Goal: Information Seeking & Learning: Learn about a topic

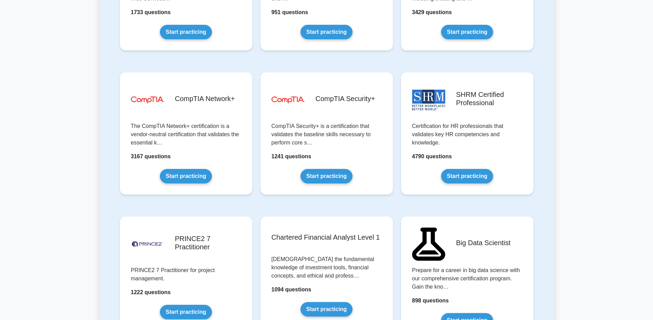
scroll to position [1136, 0]
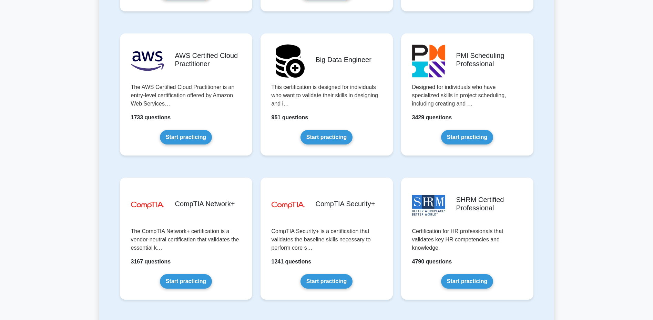
click at [186, 278] on link "Start practicing" at bounding box center [186, 281] width 52 height 14
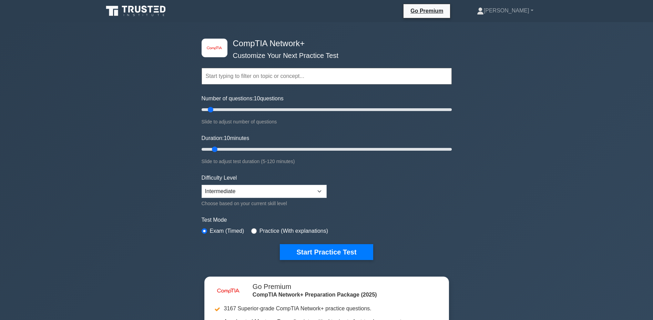
scroll to position [103, 0]
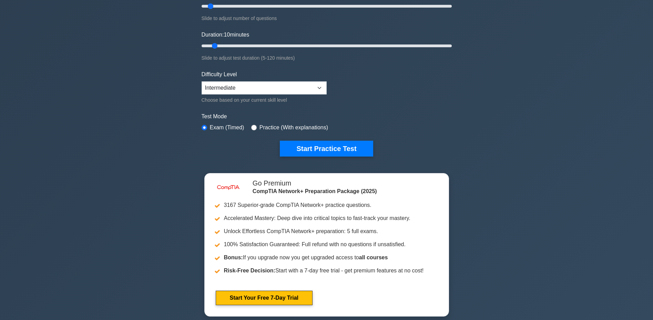
click at [324, 149] on button "Start Practice Test" at bounding box center [326, 149] width 93 height 16
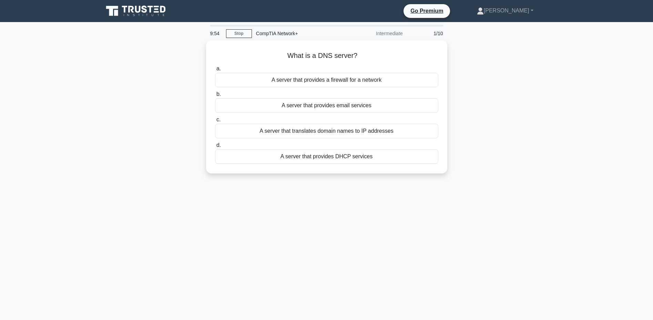
click at [353, 131] on div "A server that translates domain names to IP addresses" at bounding box center [326, 131] width 223 height 14
click at [215, 122] on input "c. A server that translates domain names to IP addresses" at bounding box center [215, 120] width 0 height 4
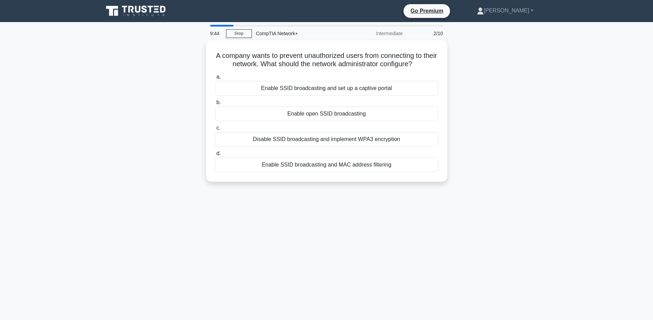
click at [338, 141] on div "Disable SSID broadcasting and implement WPA3 encryption" at bounding box center [326, 139] width 223 height 14
click at [215, 130] on input "c. Disable SSID broadcasting and implement WPA3 encryption" at bounding box center [215, 128] width 0 height 4
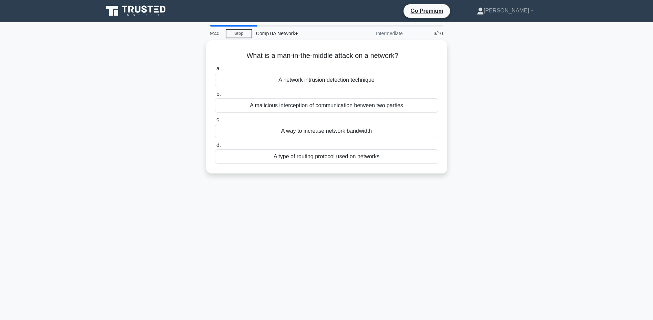
click at [324, 105] on div "A malicious interception of communication between two parties" at bounding box center [326, 105] width 223 height 14
click at [215, 97] on input "b. A malicious interception of communication between two parties" at bounding box center [215, 94] width 0 height 4
click at [308, 132] on div "To connect multiple devices on a single network" at bounding box center [326, 131] width 223 height 14
click at [215, 122] on input "c. To connect multiple devices on a single network" at bounding box center [215, 120] width 0 height 4
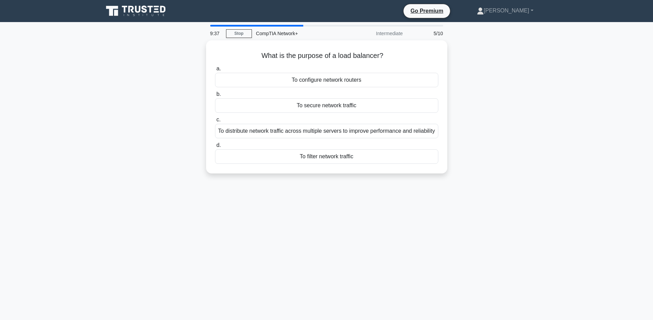
click at [320, 130] on div "To distribute network traffic across multiple servers to improve performance an…" at bounding box center [326, 131] width 223 height 14
click at [215, 122] on input "c. To distribute network traffic across multiple servers to improve performance…" at bounding box center [215, 120] width 0 height 4
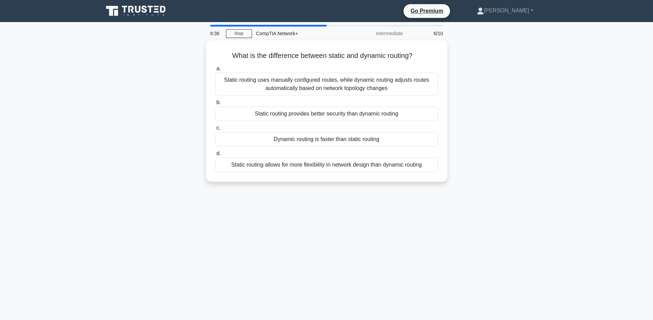
click at [334, 115] on div "Static routing provides better security than dynamic routing" at bounding box center [326, 114] width 223 height 14
drag, startPoint x: 333, startPoint y: 112, endPoint x: 304, endPoint y: 109, distance: 28.8
click at [305, 112] on div "Static routing provides better security than dynamic routing" at bounding box center [326, 114] width 223 height 14
click at [215, 105] on input "b. Static routing provides better security than dynamic routing" at bounding box center [215, 102] width 0 height 4
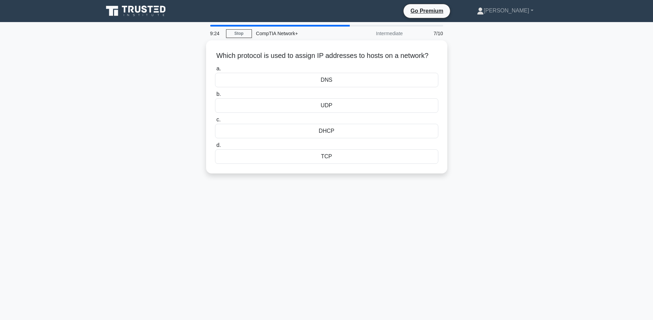
click at [344, 76] on div "DNS" at bounding box center [326, 80] width 223 height 14
click at [215, 71] on input "a. DNS" at bounding box center [215, 69] width 0 height 4
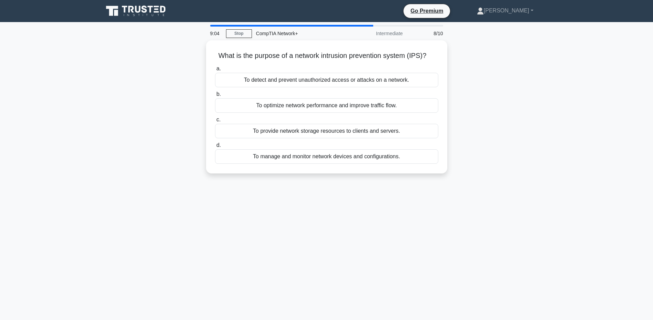
click at [306, 79] on div "To detect and prevent unauthorized access or attacks on a network." at bounding box center [326, 80] width 223 height 14
click at [215, 71] on input "a. To detect and prevent unauthorized access or attacks on a network." at bounding box center [215, 69] width 0 height 4
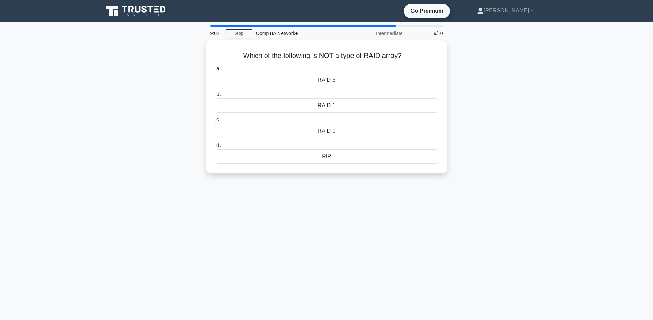
click at [330, 106] on div "RAID 1" at bounding box center [326, 105] width 223 height 14
click at [215, 97] on input "b. RAID 1" at bounding box center [215, 94] width 0 height 4
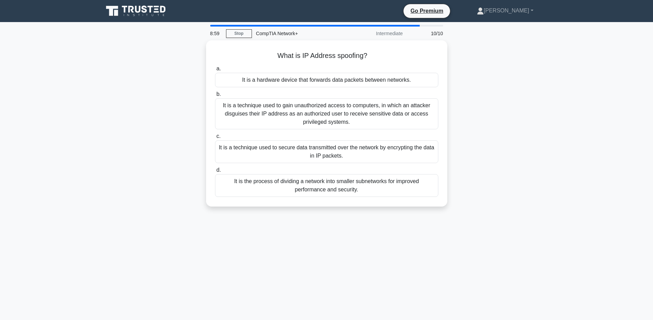
click at [327, 109] on div "It is a technique used to gain unauthorized access to computers, in which an at…" at bounding box center [326, 113] width 223 height 31
click at [215, 97] on input "b. It is a technique used to gain unauthorized access to computers, in which an…" at bounding box center [215, 94] width 0 height 4
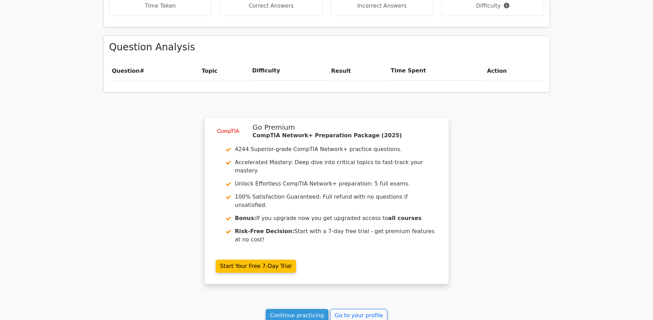
scroll to position [500, 0]
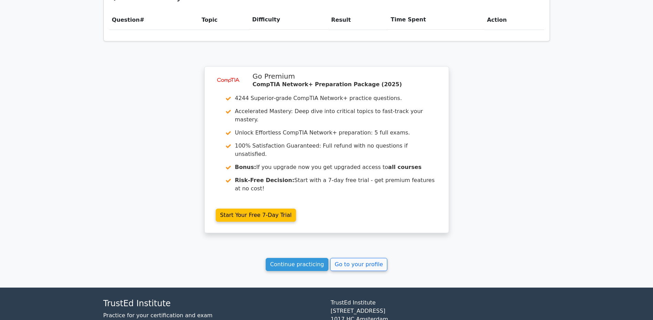
click at [299, 258] on link "Continue practicing" at bounding box center [297, 264] width 63 height 13
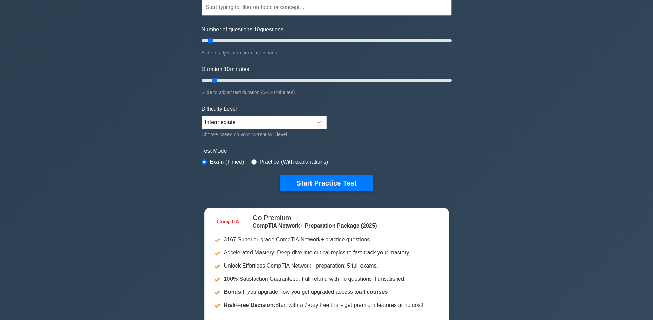
scroll to position [89, 0]
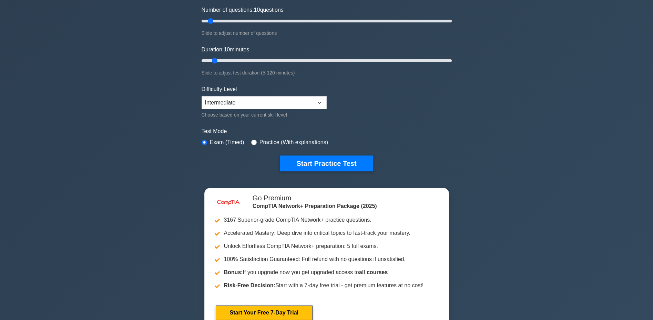
click at [324, 165] on button "Start Practice Test" at bounding box center [326, 163] width 93 height 16
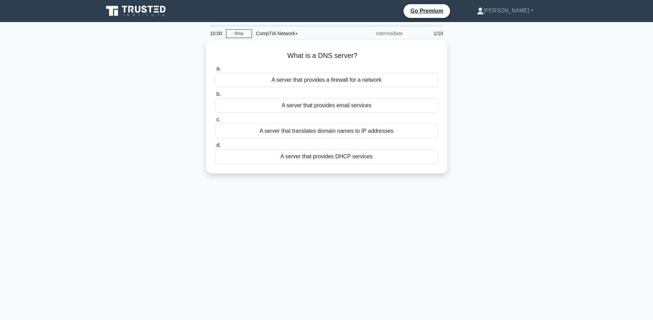
scroll to position [52, 0]
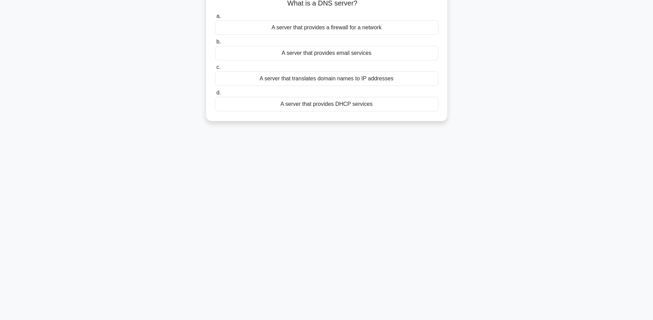
click at [313, 79] on div "A server that translates domain names to IP addresses" at bounding box center [326, 78] width 223 height 14
click at [215, 70] on input "c. A server that translates domain names to IP addresses" at bounding box center [215, 67] width 0 height 4
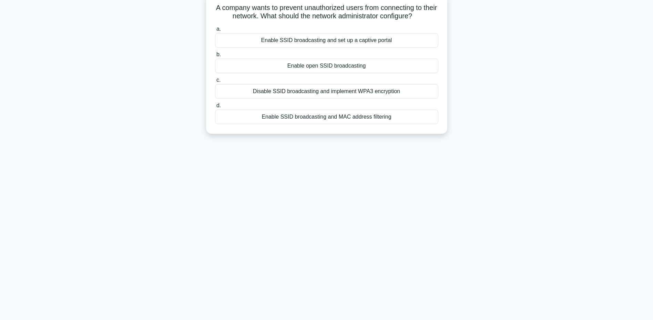
scroll to position [0, 0]
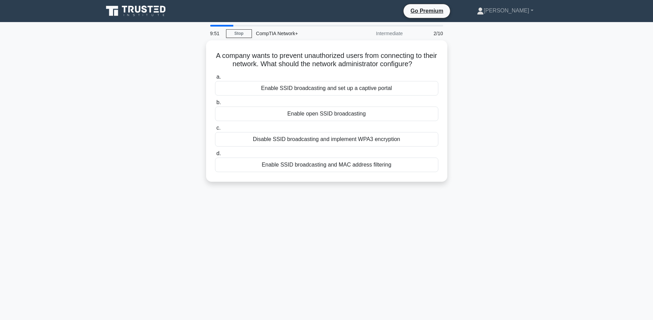
click at [324, 138] on div "Disable SSID broadcasting and implement WPA3 encryption" at bounding box center [326, 139] width 223 height 14
click at [215, 130] on input "c. Disable SSID broadcasting and implement WPA3 encryption" at bounding box center [215, 128] width 0 height 4
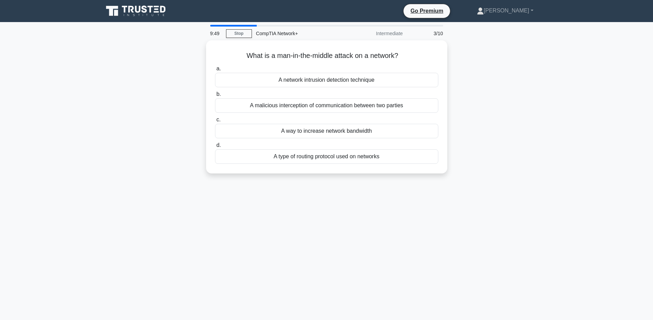
click at [317, 106] on div "A malicious interception of communication between two parties" at bounding box center [326, 105] width 223 height 14
click at [215, 97] on input "b. A malicious interception of communication between two parties" at bounding box center [215, 94] width 0 height 4
click at [308, 129] on div "To connect multiple devices on a single network" at bounding box center [326, 131] width 223 height 14
click at [215, 122] on input "c. To connect multiple devices on a single network" at bounding box center [215, 120] width 0 height 4
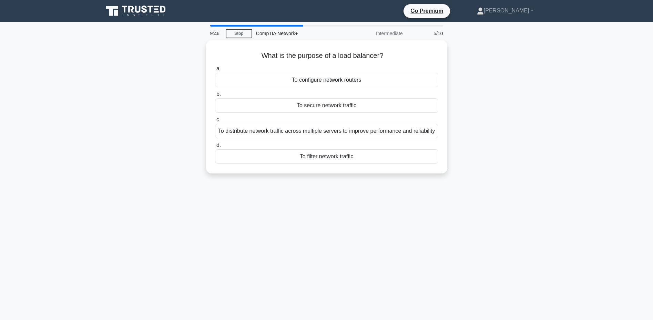
click at [292, 105] on div "To secure network traffic" at bounding box center [326, 105] width 223 height 14
click at [215, 97] on input "b. To secure network traffic" at bounding box center [215, 94] width 0 height 4
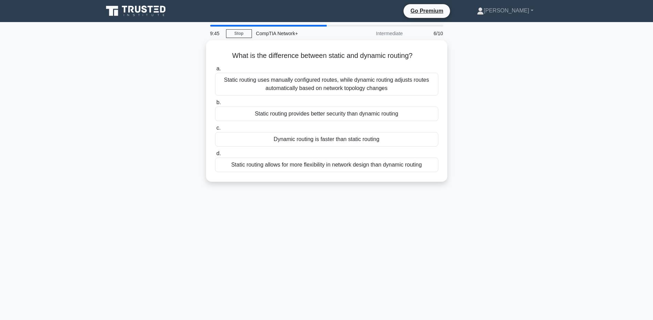
click at [294, 114] on div "Static routing provides better security than dynamic routing" at bounding box center [326, 114] width 223 height 14
click at [215, 105] on input "b. Static routing provides better security than dynamic routing" at bounding box center [215, 102] width 0 height 4
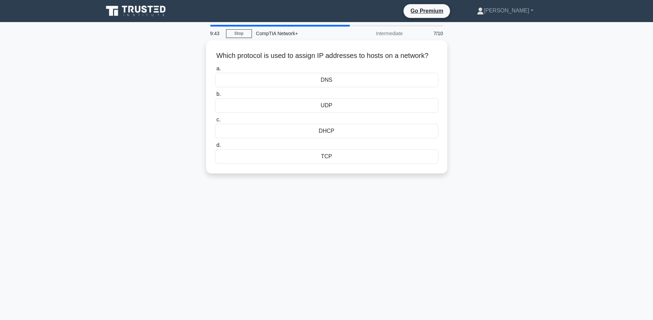
click at [320, 132] on div "DHCP" at bounding box center [326, 131] width 223 height 14
click at [215, 122] on input "c. DHCP" at bounding box center [215, 120] width 0 height 4
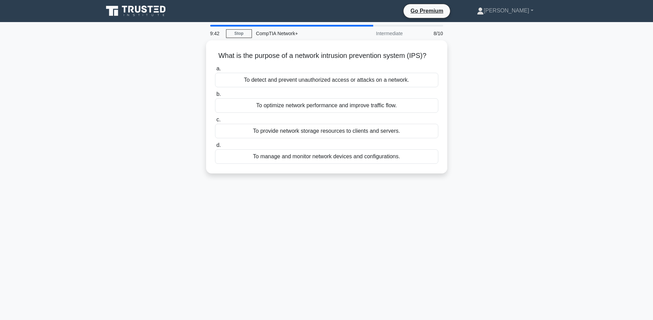
click at [348, 125] on div "To provide network storage resources to clients and servers." at bounding box center [326, 131] width 223 height 14
click at [215, 122] on input "c. To provide network storage resources to clients and servers." at bounding box center [215, 120] width 0 height 4
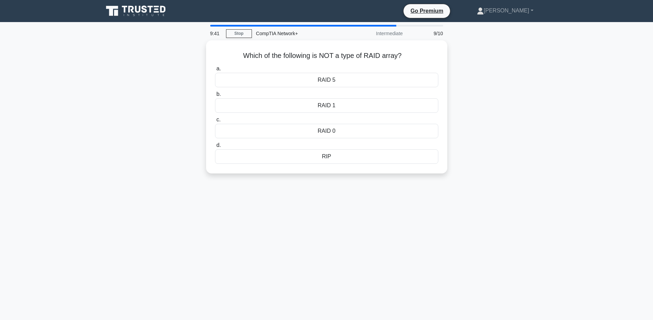
click at [301, 101] on div "RAID 1" at bounding box center [326, 105] width 223 height 14
click at [215, 97] on input "b. RAID 1" at bounding box center [215, 94] width 0 height 4
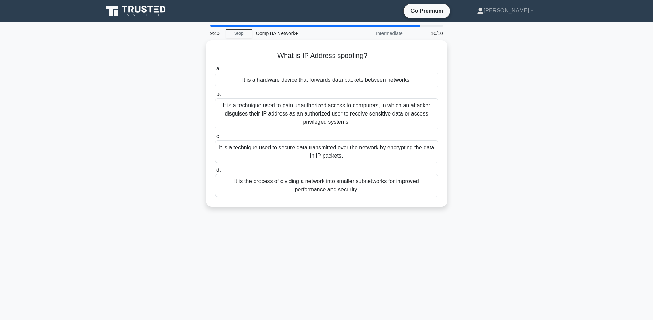
click at [298, 119] on div "It is a technique used to gain unauthorized access to computers, in which an at…" at bounding box center [326, 113] width 223 height 31
click at [215, 97] on input "b. It is a technique used to gain unauthorized access to computers, in which an…" at bounding box center [215, 94] width 0 height 4
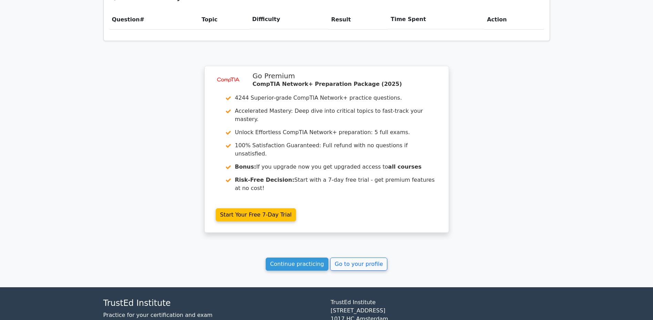
scroll to position [500, 0]
click at [297, 258] on link "Continue practicing" at bounding box center [297, 264] width 63 height 13
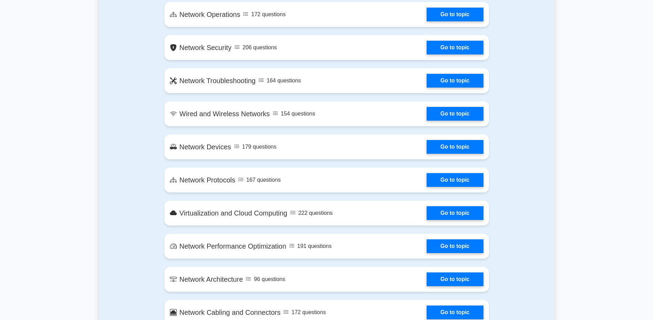
scroll to position [380, 0]
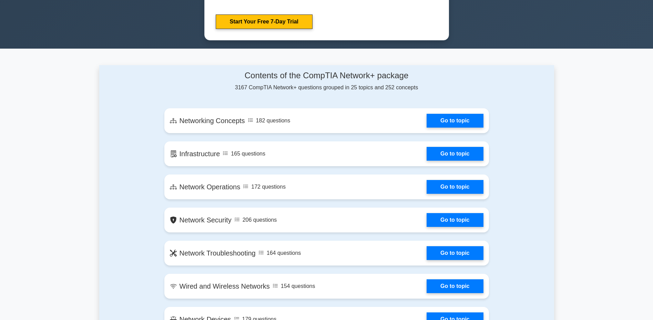
click at [457, 119] on link "Go to topic" at bounding box center [455, 121] width 57 height 14
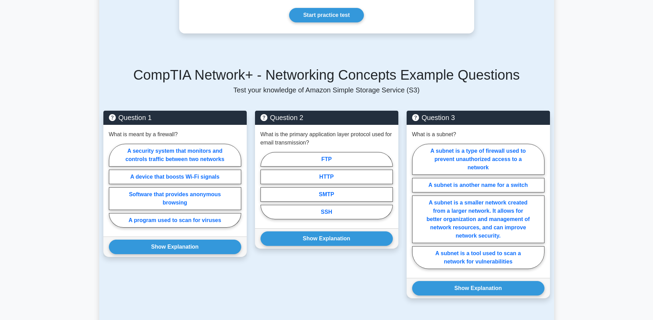
scroll to position [380, 0]
click at [168, 150] on label "A security system that monitors and controls traffic between two networks" at bounding box center [175, 155] width 132 height 23
click at [113, 185] on input "A security system that monitors and controls traffic between two networks" at bounding box center [111, 187] width 4 height 4
radio input "true"
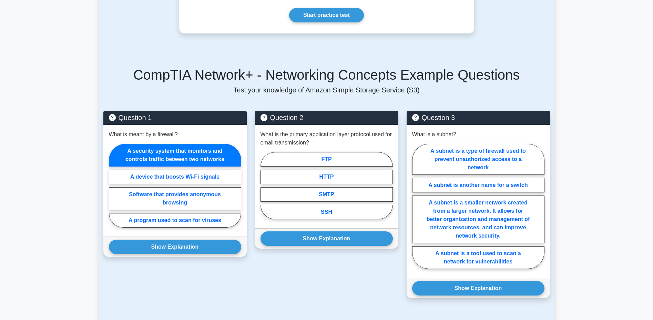
click at [164, 242] on button "Show Explanation" at bounding box center [175, 247] width 132 height 14
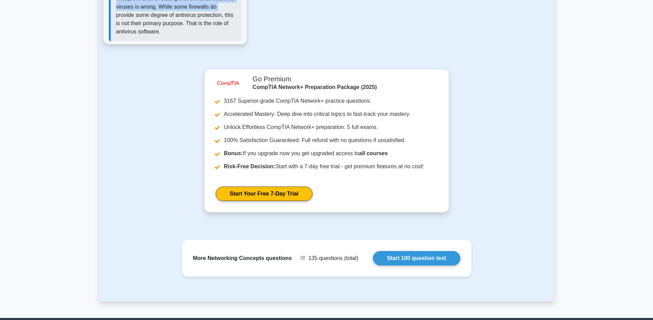
scroll to position [626, 0]
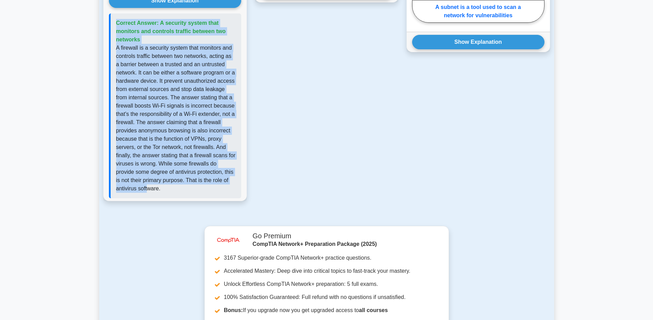
drag, startPoint x: 120, startPoint y: 39, endPoint x: 217, endPoint y: 183, distance: 173.6
click at [218, 184] on div "Question 1 What is meant by a firewall? A security system that monitors and con…" at bounding box center [174, 33] width 143 height 336
copy div "Question 1 What is meant by a firewall? A security system that monitors and con…"
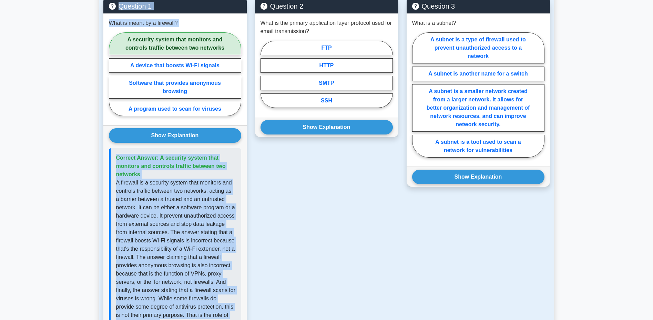
click at [172, 235] on p "A firewall is a security system that monitors and controls traffic between two …" at bounding box center [176, 253] width 120 height 149
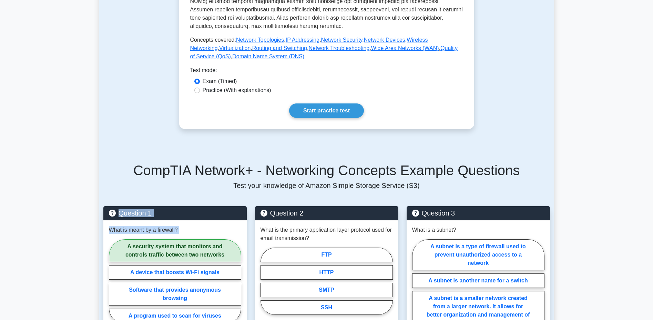
scroll to position [419, 0]
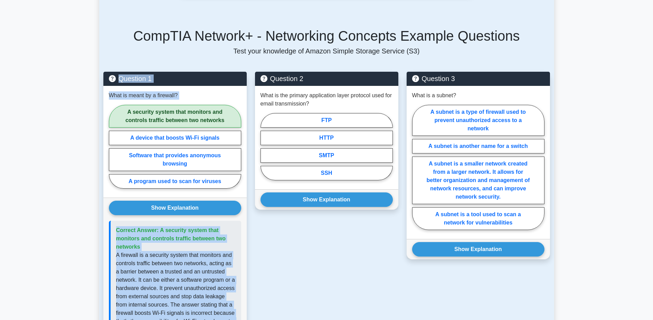
drag, startPoint x: 110, startPoint y: 84, endPoint x: 228, endPoint y: 172, distance: 147.6
click at [228, 172] on div "What is meant by a firewall? A security system that monitors and controls traff…" at bounding box center [174, 142] width 143 height 112
drag, startPoint x: 196, startPoint y: 143, endPoint x: 170, endPoint y: 102, distance: 49.0
copy div "What is meant by a firewall? A security system that monitors and controls traff…"
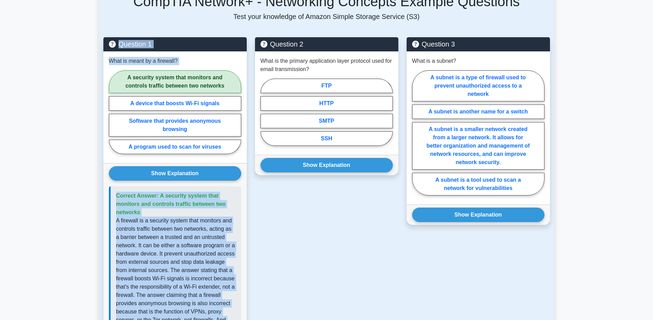
scroll to position [556, 0]
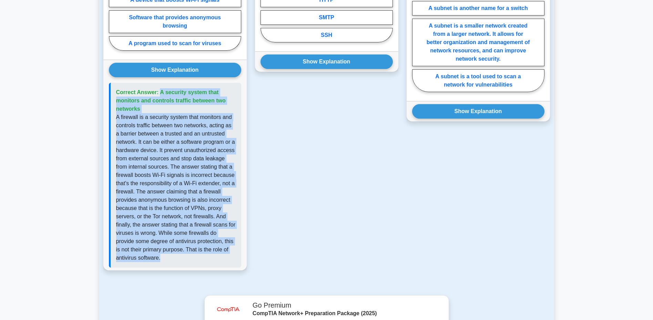
drag, startPoint x: 116, startPoint y: 80, endPoint x: 214, endPoint y: 255, distance: 200.9
click at [214, 254] on div "Correct Answer: A security system that monitors and controls traffic between tw…" at bounding box center [175, 175] width 132 height 185
drag, startPoint x: 214, startPoint y: 255, endPoint x: 170, endPoint y: 170, distance: 96.1
copy div "Correct Answer: A security system that monitors and controls traffic between tw…"
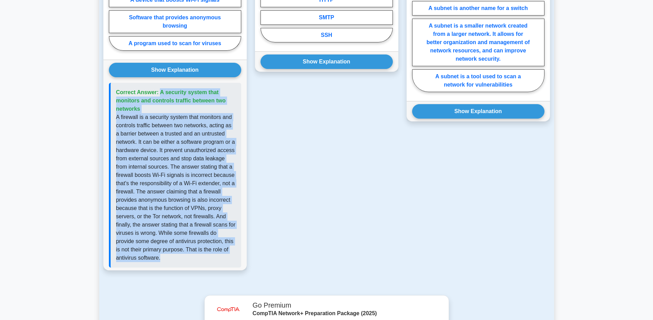
drag, startPoint x: 114, startPoint y: 83, endPoint x: 175, endPoint y: 260, distance: 187.6
click at [175, 262] on div "Question 1 What is meant by a firewall? A security system that monitors and con…" at bounding box center [175, 106] width 152 height 345
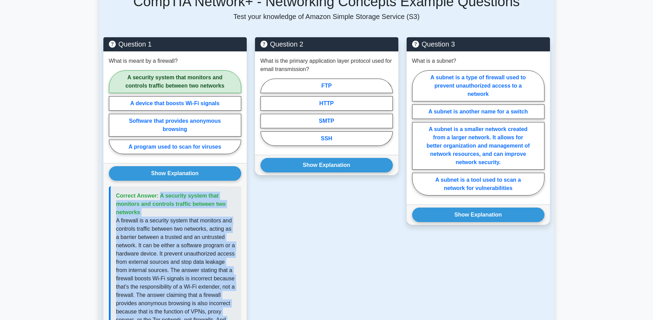
drag, startPoint x: 259, startPoint y: 50, endPoint x: 338, endPoint y: 127, distance: 109.7
click at [338, 127] on div "What is the primary application layer protocol used for email transmission? FTP…" at bounding box center [326, 102] width 143 height 103
drag, startPoint x: 339, startPoint y: 127, endPoint x: 327, endPoint y: 111, distance: 19.5
copy div "What is the primary application layer protocol used for email transmission? FTP…"
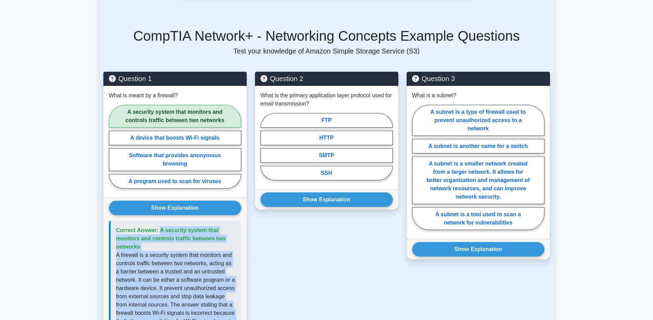
click at [311, 192] on button "Show Explanation" at bounding box center [327, 199] width 132 height 14
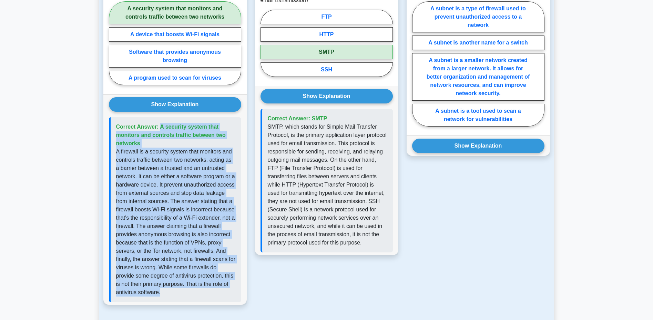
scroll to position [556, 0]
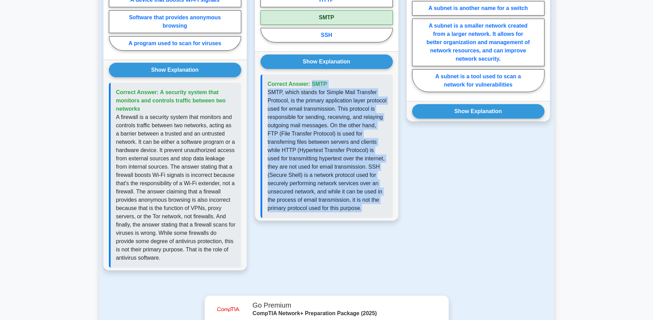
drag, startPoint x: 268, startPoint y: 74, endPoint x: 355, endPoint y: 202, distance: 154.4
click at [356, 203] on div "Correct Answer: SMTP" at bounding box center [327, 145] width 132 height 143
drag, startPoint x: 355, startPoint y: 202, endPoint x: 334, endPoint y: 149, distance: 57.0
copy div "Correct Answer: SMTP SMTP, which stands for Simple Mail Transfer Protocol, is t…"
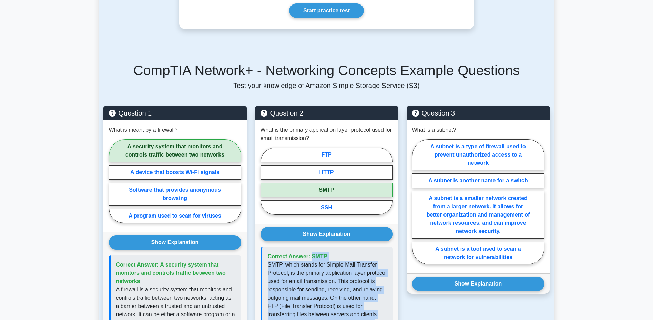
scroll to position [419, 0]
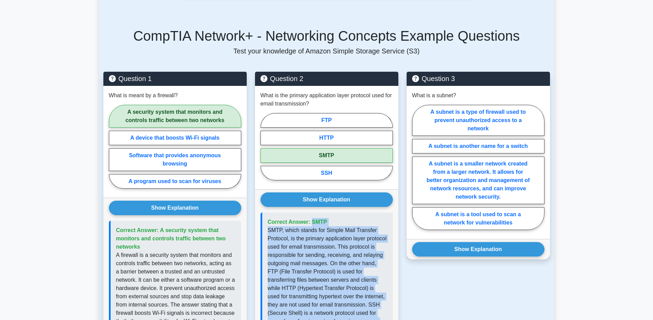
drag, startPoint x: 413, startPoint y: 86, endPoint x: 527, endPoint y: 220, distance: 176.1
click at [528, 219] on div "What is a subnet? A subnet is a type of firewall used to prevent unauthorized a…" at bounding box center [478, 162] width 143 height 153
copy div "What is a subnet? A subnet is a type of firewall used to prevent unauthorized a…"
click at [476, 242] on button "Show Explanation" at bounding box center [478, 249] width 132 height 14
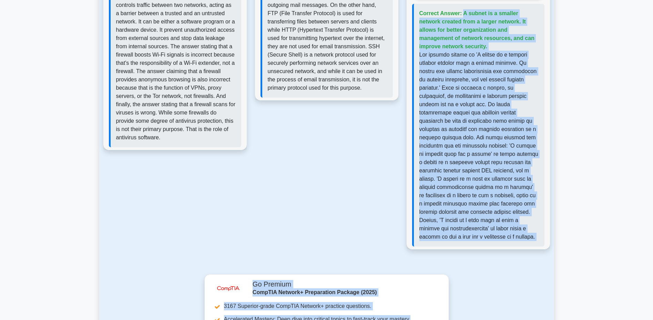
scroll to position [677, 0]
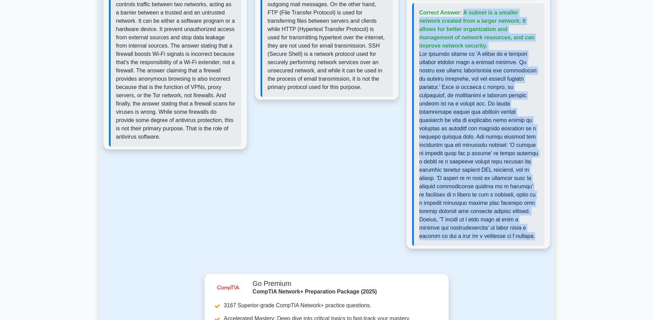
drag, startPoint x: 420, startPoint y: 124, endPoint x: 497, endPoint y: 254, distance: 151.2
click at [498, 256] on div "CompTIA Network+ - Networking Concepts Example Questions Test your knowledge of…" at bounding box center [326, 12] width 455 height 521
drag, startPoint x: 497, startPoint y: 254, endPoint x: 472, endPoint y: 188, distance: 70.7
copy div "Correct Answer: A subnet is a smaller network created from a larger network. It…"
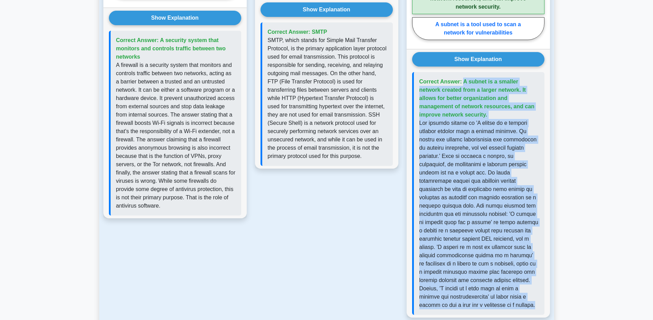
scroll to position [608, 0]
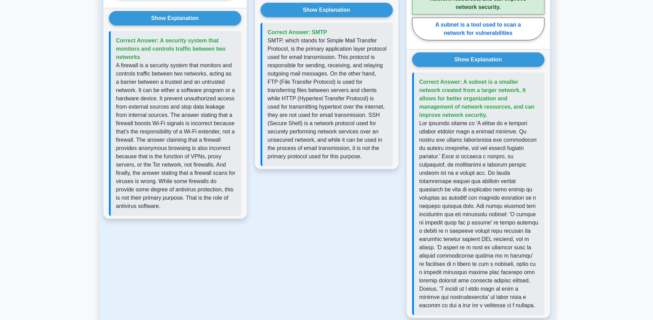
click at [343, 239] on div "Question 2 What is the primary application layer protocol used for email transm…" at bounding box center [327, 104] width 152 height 444
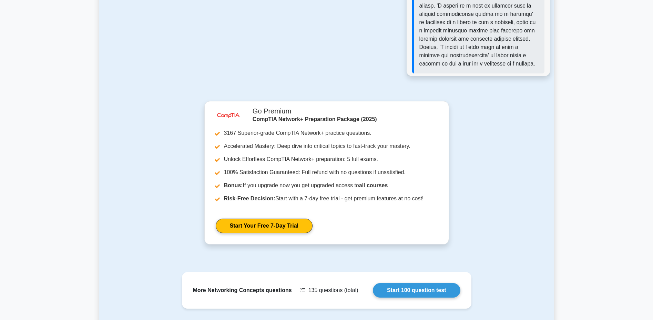
scroll to position [850, 0]
click at [419, 283] on link "Start 100 question test" at bounding box center [417, 290] width 88 height 14
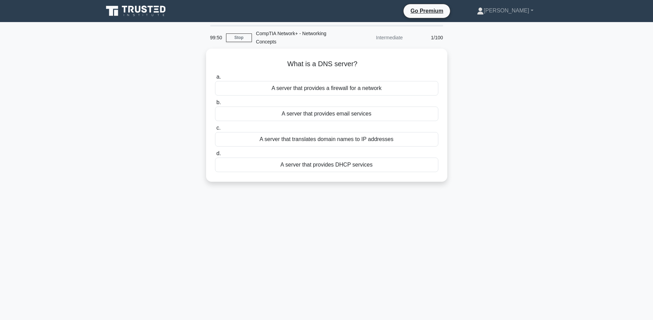
click at [340, 139] on div "A server that translates domain names to IP addresses" at bounding box center [326, 139] width 223 height 14
click at [215, 130] on input "c. A server that translates domain names to IP addresses" at bounding box center [215, 128] width 0 height 4
click at [340, 139] on div "A security protocol for wireless networks" at bounding box center [326, 139] width 223 height 14
click at [215, 130] on input "c. A security protocol for wireless networks" at bounding box center [215, 128] width 0 height 4
click at [343, 168] on div "To connect networks and distribute traffic based on IP addresses" at bounding box center [326, 165] width 223 height 14
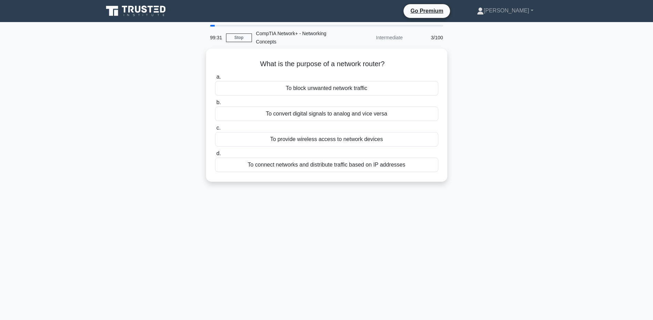
click at [215, 156] on input "d. To connect networks and distribute traffic based on IP addresses" at bounding box center [215, 153] width 0 height 4
click at [342, 138] on div "To map a network address to a physical address" at bounding box center [326, 139] width 223 height 14
click at [215, 130] on input "c. To map a network address to a physical address" at bounding box center [215, 128] width 0 height 4
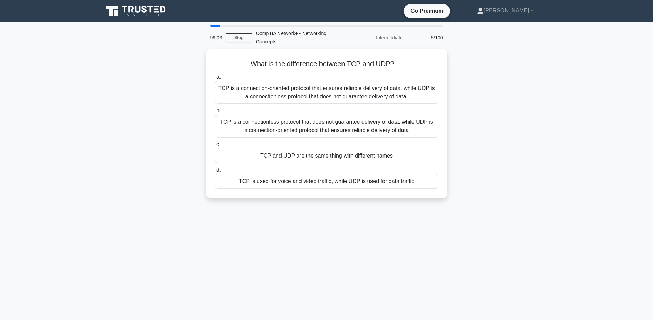
click at [375, 93] on div "TCP is a connection-oriented protocol that ensures reliable delivery of data, w…" at bounding box center [326, 92] width 223 height 23
click at [215, 79] on input "a. TCP is a connection-oriented protocol that ensures reliable delivery of data…" at bounding box center [215, 77] width 0 height 4
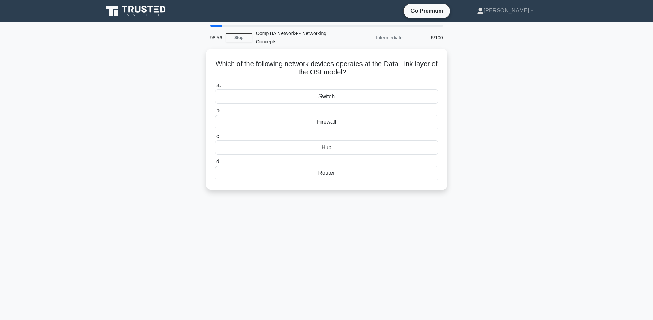
click at [351, 98] on div "Switch" at bounding box center [326, 96] width 223 height 14
click at [215, 88] on input "a. Switch" at bounding box center [215, 85] width 0 height 4
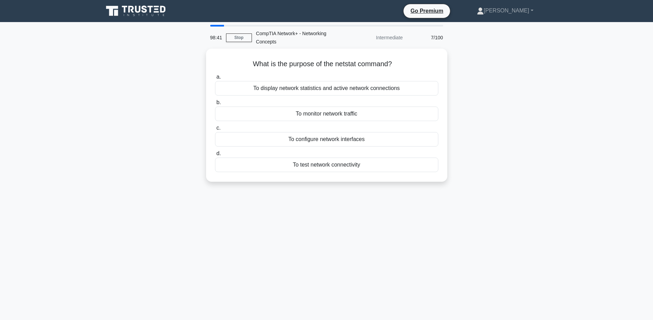
click at [344, 165] on div "To test network connectivity" at bounding box center [326, 165] width 223 height 14
click at [215, 156] on input "d. To test network connectivity" at bounding box center [215, 153] width 0 height 4
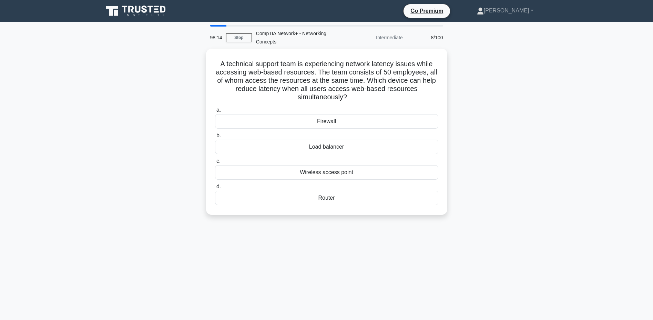
click at [319, 147] on div "Load balancer" at bounding box center [326, 147] width 223 height 14
click at [215, 138] on input "b. Load balancer" at bounding box center [215, 135] width 0 height 4
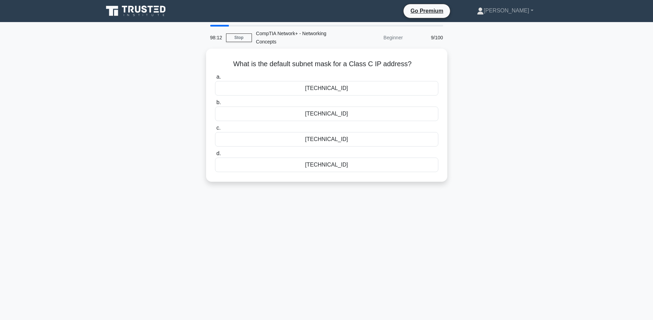
click at [335, 138] on div "255.255.0.0" at bounding box center [326, 139] width 223 height 14
click at [215, 130] on input "c. 255.255.0.0" at bounding box center [215, 128] width 0 height 4
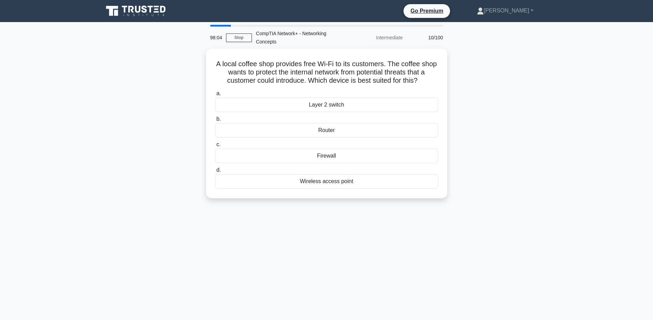
click at [350, 131] on div "Router" at bounding box center [326, 130] width 223 height 14
click at [215, 121] on input "b. Router" at bounding box center [215, 119] width 0 height 4
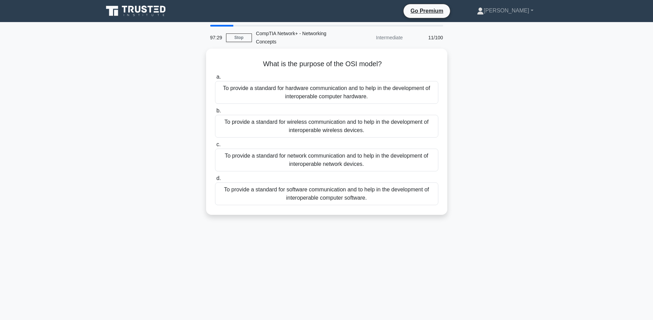
click at [391, 92] on div "To provide a standard for hardware communication and to help in the development…" at bounding box center [326, 92] width 223 height 23
click at [215, 79] on input "a. To provide a standard for hardware communication and to help in the developm…" at bounding box center [215, 77] width 0 height 4
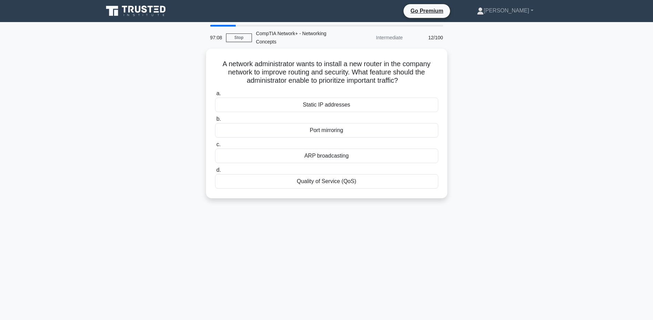
click at [346, 155] on div "ARP broadcasting" at bounding box center [326, 156] width 223 height 14
click at [215, 147] on input "c. ARP broadcasting" at bounding box center [215, 144] width 0 height 4
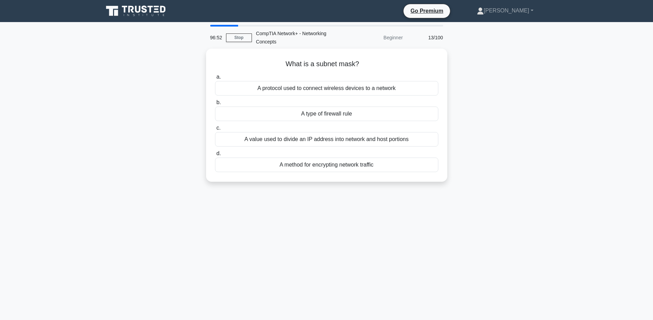
click at [357, 141] on div "A value used to divide an IP address into network and host portions" at bounding box center [326, 139] width 223 height 14
click at [215, 130] on input "c. A value used to divide an IP address into network and host portions" at bounding box center [215, 128] width 0 height 4
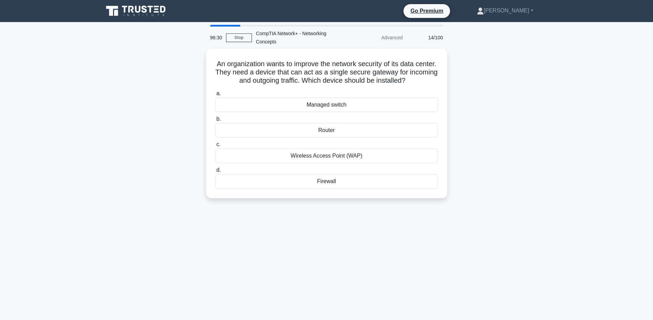
click at [332, 181] on div "Firewall" at bounding box center [326, 181] width 223 height 14
click at [215, 172] on input "d. Firewall" at bounding box center [215, 170] width 0 height 4
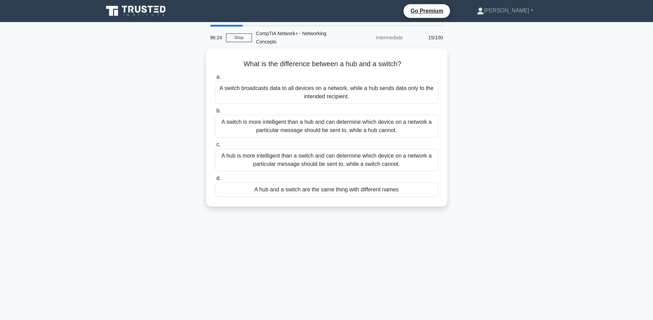
click at [338, 126] on div "A switch is more intelligent than a hub and can determine which device on a net…" at bounding box center [326, 126] width 223 height 23
click at [215, 113] on input "b. A switch is more intelligent than a hub and can determine which device on a …" at bounding box center [215, 111] width 0 height 4
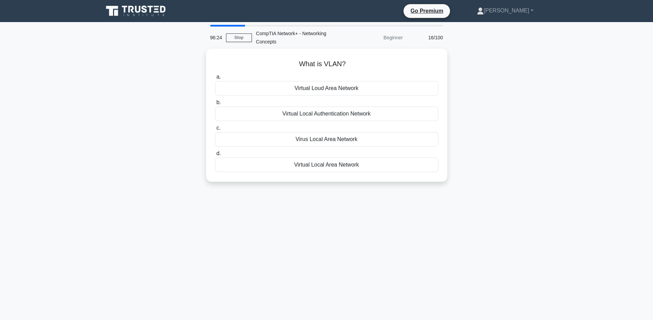
click at [338, 135] on div "Virus Local Area Network" at bounding box center [326, 139] width 223 height 14
click at [215, 130] on input "c. Virus Local Area Network" at bounding box center [215, 128] width 0 height 4
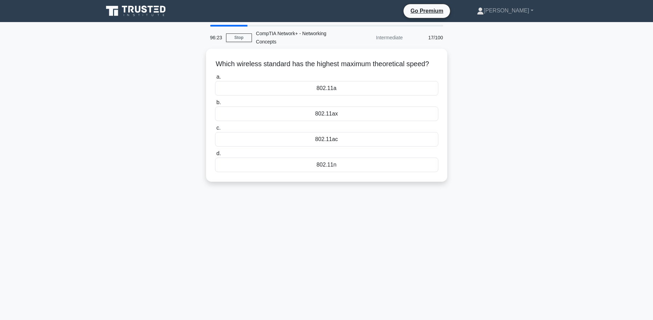
click at [343, 109] on div "802.11ax" at bounding box center [326, 114] width 223 height 14
click at [215, 105] on input "b. 802.11ax" at bounding box center [215, 102] width 0 height 4
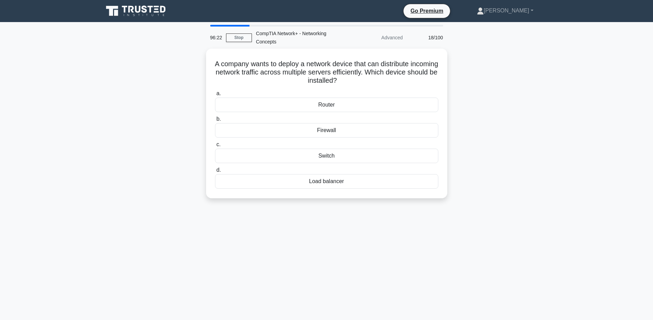
click at [340, 131] on div "Firewall" at bounding box center [326, 130] width 223 height 14
click at [215, 121] on input "b. Firewall" at bounding box center [215, 119] width 0 height 4
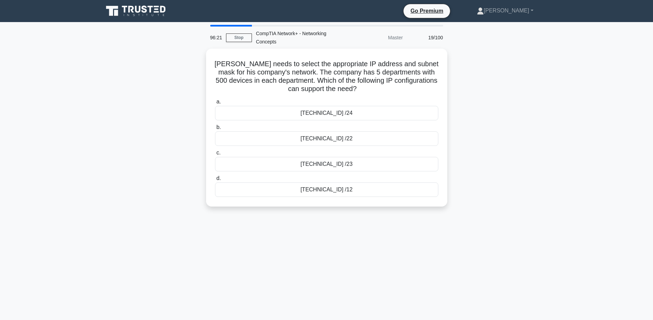
click at [342, 138] on div "10.0.0.0 /22" at bounding box center [326, 138] width 223 height 14
click at [215, 130] on input "b. 10.0.0.0 /22" at bounding box center [215, 127] width 0 height 4
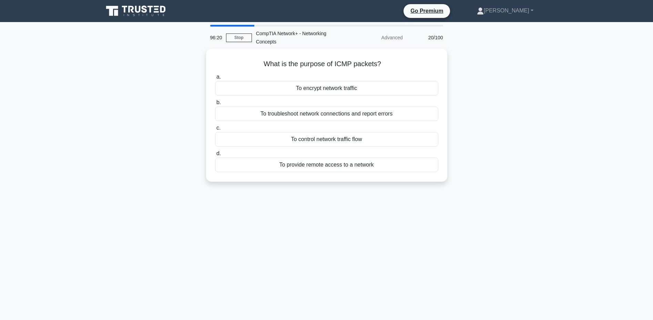
click at [333, 142] on div "To control network traffic flow" at bounding box center [326, 139] width 223 height 14
click at [215, 130] on input "c. To control network traffic flow" at bounding box center [215, 128] width 0 height 4
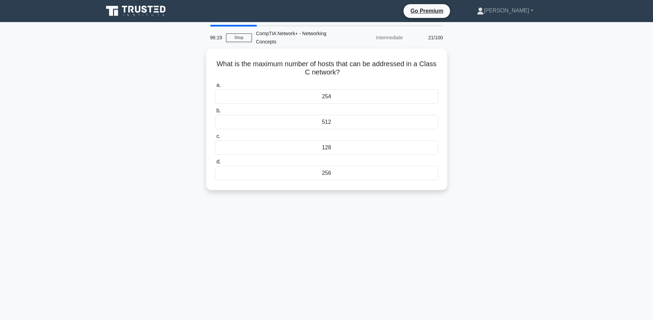
click at [336, 119] on div "512" at bounding box center [326, 122] width 223 height 14
click at [215, 113] on input "b. 512" at bounding box center [215, 111] width 0 height 4
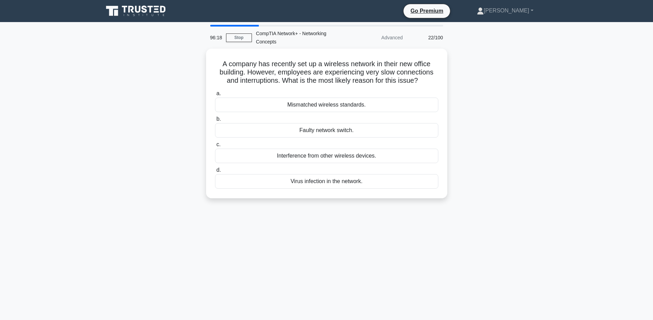
drag, startPoint x: 329, startPoint y: 132, endPoint x: 327, endPoint y: 129, distance: 4.0
click at [328, 132] on div "Faulty network switch." at bounding box center [326, 130] width 223 height 14
click at [215, 121] on input "b. Faulty network switch." at bounding box center [215, 119] width 0 height 4
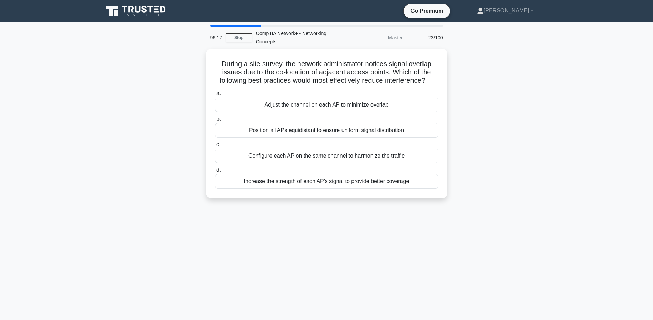
click at [324, 153] on div "Configure each AP on the same channel to harmonize the traffic" at bounding box center [326, 156] width 223 height 14
click at [215, 147] on input "c. Configure each AP on the same channel to harmonize the traffic" at bounding box center [215, 144] width 0 height 4
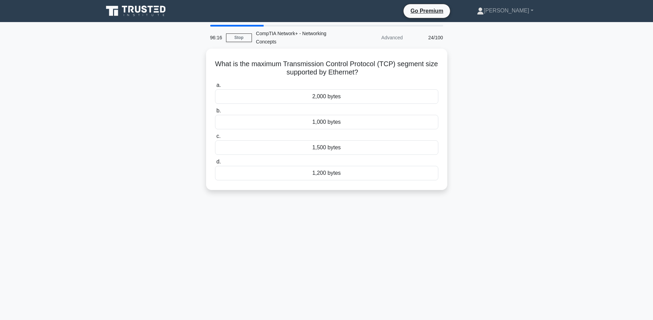
click at [332, 144] on div "1,500 bytes" at bounding box center [326, 147] width 223 height 14
click at [215, 139] on input "c. 1,500 bytes" at bounding box center [215, 136] width 0 height 4
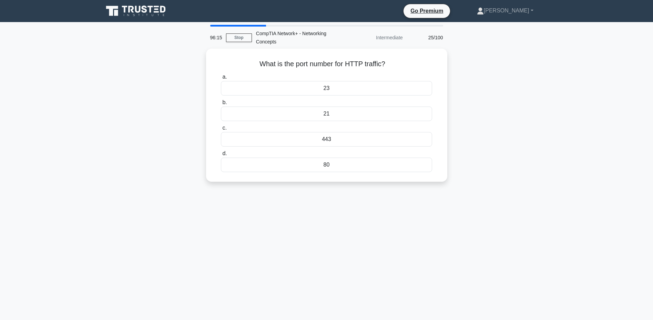
click at [333, 139] on div "443" at bounding box center [326, 139] width 211 height 14
click at [221, 130] on input "c. 443" at bounding box center [221, 128] width 0 height 4
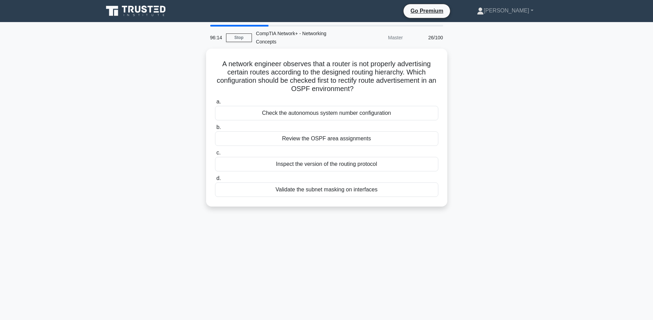
click at [334, 136] on div "Review the OSPF area assignments" at bounding box center [326, 138] width 223 height 14
click at [215, 130] on input "b. Review the OSPF area assignments" at bounding box center [215, 127] width 0 height 4
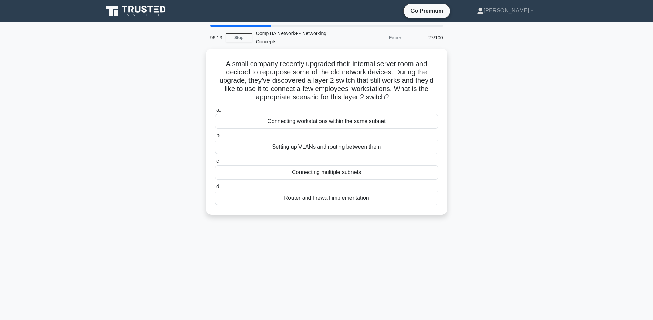
click at [332, 147] on div "Setting up VLANs and routing between them" at bounding box center [326, 147] width 223 height 14
click at [215, 138] on input "b. Setting up VLANs and routing between them" at bounding box center [215, 135] width 0 height 4
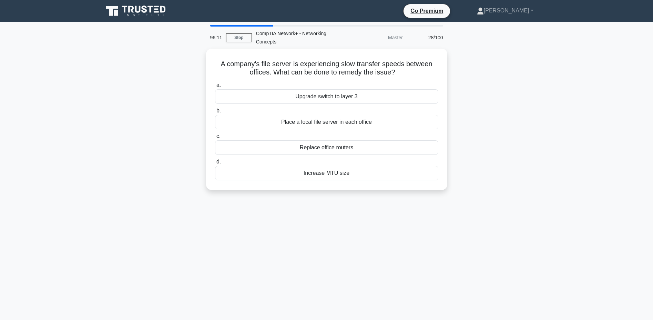
click at [332, 148] on div "Replace office routers" at bounding box center [326, 147] width 223 height 14
click at [215, 139] on input "c. Replace office routers" at bounding box center [215, 136] width 0 height 4
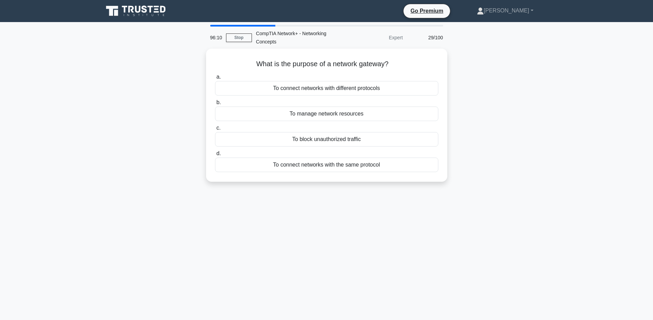
click at [332, 140] on div "To block unauthorized traffic" at bounding box center [326, 139] width 223 height 14
click at [215, 130] on input "c. To block unauthorized traffic" at bounding box center [215, 128] width 0 height 4
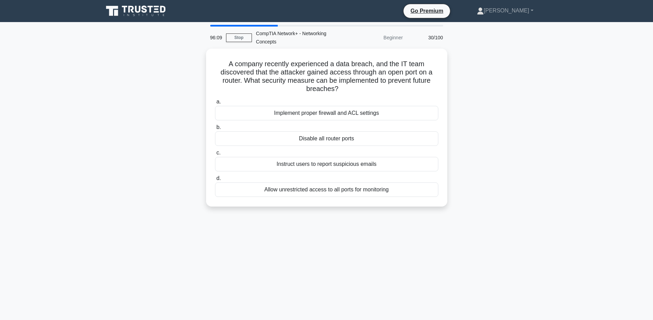
click at [334, 133] on div "Disable all router ports" at bounding box center [326, 138] width 223 height 14
click at [215, 130] on input "b. Disable all router ports" at bounding box center [215, 127] width 0 height 4
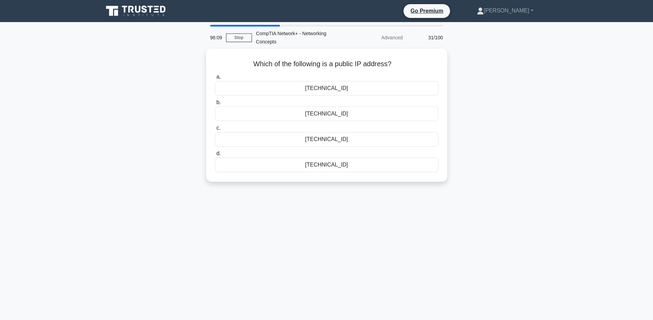
click at [334, 135] on div "10.10.10.10" at bounding box center [326, 139] width 223 height 14
click at [215, 130] on input "c. 10.10.10.10" at bounding box center [215, 128] width 0 height 4
click at [329, 138] on div "256" at bounding box center [326, 139] width 223 height 14
click at [215, 130] on input "c. 256" at bounding box center [215, 128] width 0 height 4
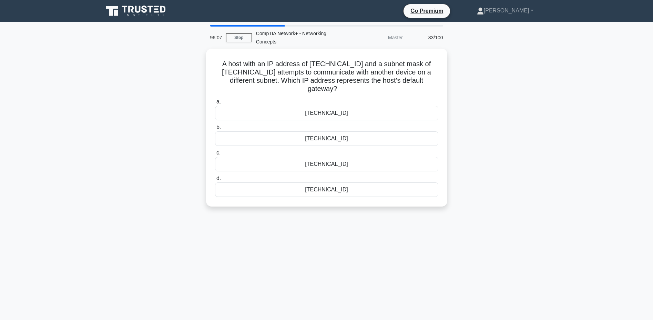
click at [335, 131] on div "10.5.3.106" at bounding box center [326, 138] width 223 height 14
click at [215, 130] on input "b. 10.5.3.106" at bounding box center [215, 127] width 0 height 4
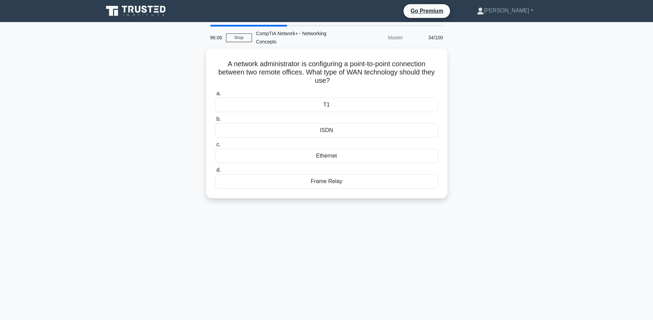
click at [342, 128] on div "ISDN" at bounding box center [326, 130] width 223 height 14
click at [215, 121] on input "b. ISDN" at bounding box center [215, 119] width 0 height 4
click at [330, 152] on div "Traceroute" at bounding box center [326, 156] width 223 height 14
click at [215, 147] on input "c. Traceroute" at bounding box center [215, 144] width 0 height 4
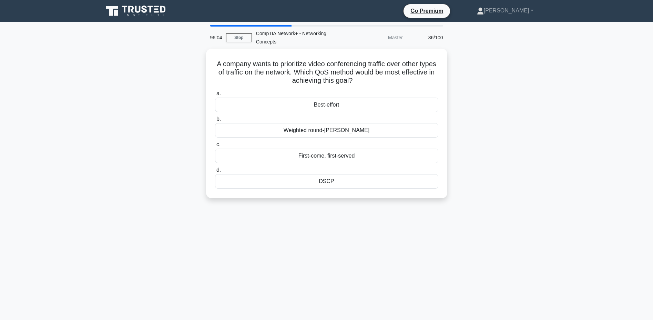
click at [331, 153] on div "First-come, first-served" at bounding box center [326, 156] width 223 height 14
click at [215, 147] on input "c. First-come, first-served" at bounding box center [215, 144] width 0 height 4
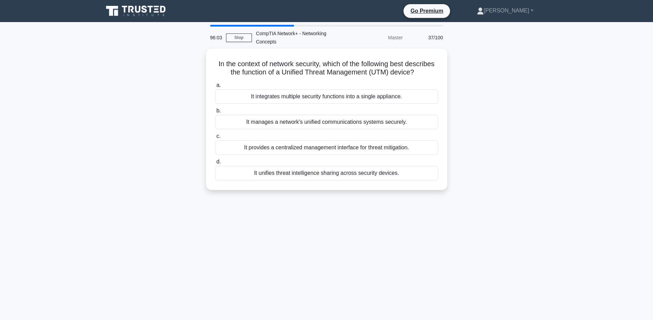
click at [335, 123] on div "It manages a network's unified communications systems securely." at bounding box center [326, 122] width 223 height 14
click at [215, 113] on input "b. It manages a network's unified communications systems securely." at bounding box center [215, 111] width 0 height 4
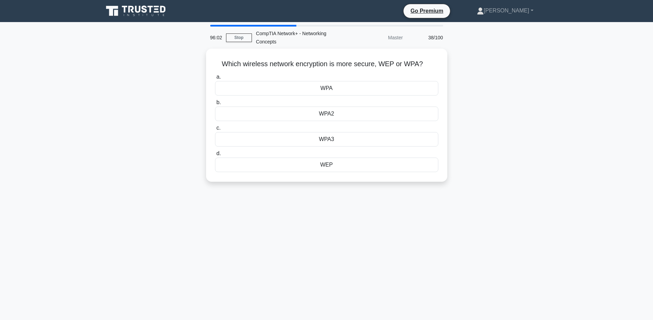
click at [336, 112] on div "WPA2" at bounding box center [326, 114] width 223 height 14
click at [215, 105] on input "b. WPA2" at bounding box center [215, 102] width 0 height 4
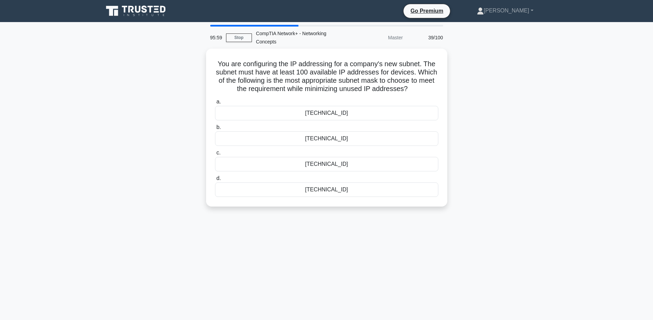
click at [336, 165] on div "255.255.0.0" at bounding box center [326, 164] width 223 height 14
click at [215, 155] on input "c. 255.255.0.0" at bounding box center [215, 153] width 0 height 4
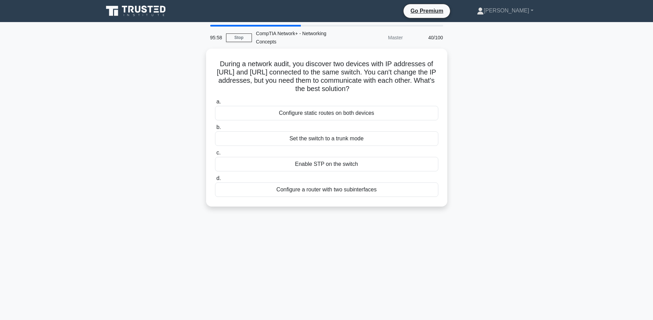
click at [340, 140] on div "Set the switch to a trunk mode" at bounding box center [326, 138] width 223 height 14
click at [215, 130] on input "b. Set the switch to a trunk mode" at bounding box center [215, 127] width 0 height 4
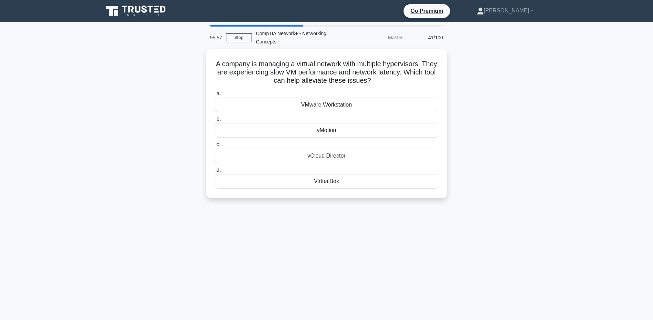
click at [336, 129] on div "vMotion" at bounding box center [326, 130] width 223 height 14
click at [215, 121] on input "b. vMotion" at bounding box center [215, 119] width 0 height 4
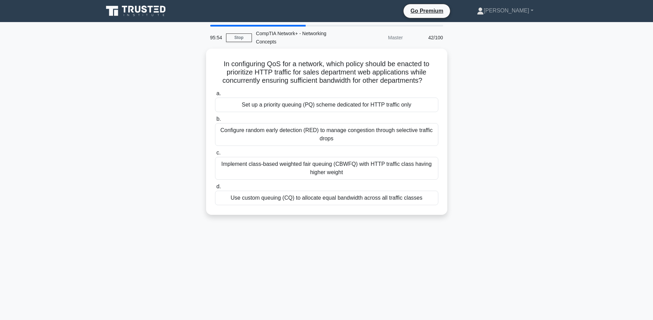
click at [333, 141] on div "Configure random early detection (RED) to manage congestion through selective t…" at bounding box center [326, 134] width 223 height 23
click at [215, 121] on input "b. Configure random early detection (RED) to manage congestion through selectiv…" at bounding box center [215, 119] width 0 height 4
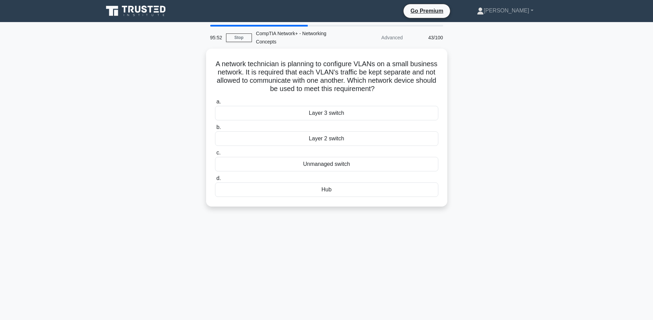
click at [336, 160] on div "Unmanaged switch" at bounding box center [326, 164] width 223 height 14
click at [215, 155] on input "c. Unmanaged switch" at bounding box center [215, 153] width 0 height 4
click at [334, 166] on div "show vlan brief" at bounding box center [326, 164] width 223 height 14
click at [215, 155] on input "c. show vlan brief" at bounding box center [215, 153] width 0 height 4
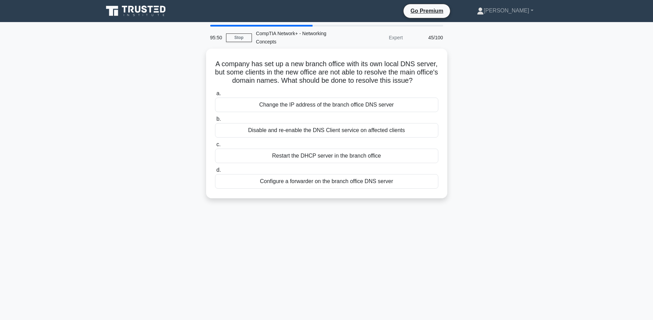
click at [337, 133] on div "Disable and re-enable the DNS Client service on affected clients" at bounding box center [326, 130] width 223 height 14
click at [215, 121] on input "b. Disable and re-enable the DNS Client service on affected clients" at bounding box center [215, 119] width 0 height 4
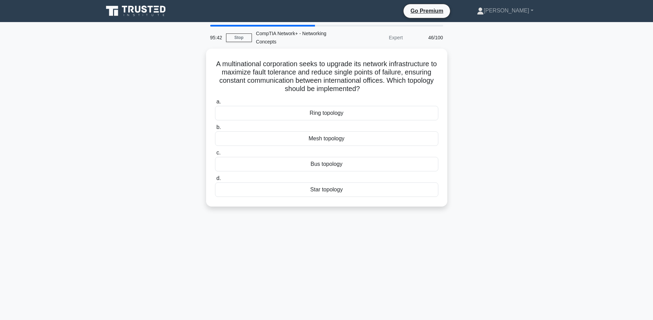
click at [323, 139] on div "Mesh topology" at bounding box center [326, 138] width 223 height 14
click at [215, 130] on input "b. Mesh topology" at bounding box center [215, 127] width 0 height 4
click at [321, 138] on div "NAT mode networking" at bounding box center [326, 138] width 223 height 14
click at [215, 130] on input "b. NAT mode networking" at bounding box center [215, 127] width 0 height 4
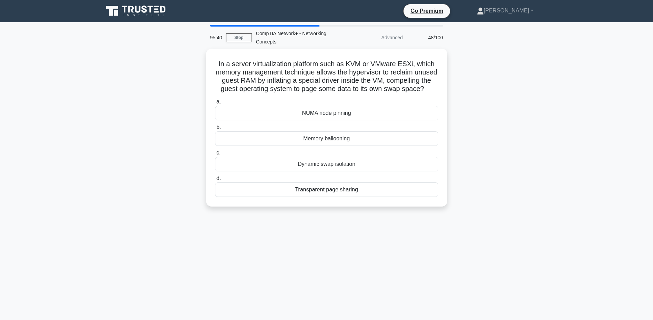
click at [325, 109] on div "NUMA node pinning" at bounding box center [326, 113] width 223 height 14
click at [215, 104] on input "a. NUMA node pinning" at bounding box center [215, 102] width 0 height 4
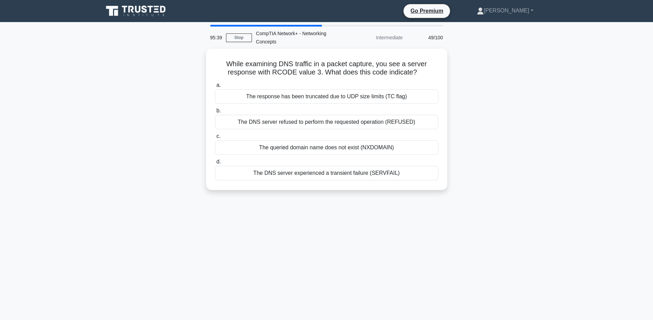
click at [316, 148] on div "The queried domain name does not exist (NXDOMAIN)" at bounding box center [326, 147] width 223 height 14
click at [215, 139] on input "c. The queried domain name does not exist (NXDOMAIN)" at bounding box center [215, 136] width 0 height 4
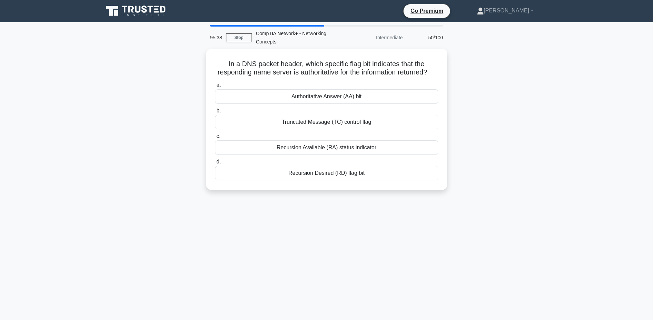
click at [309, 147] on div "Recursion Available (RA) status indicator" at bounding box center [326, 147] width 223 height 14
click at [215, 139] on input "c. Recursion Available (RA) status indicator" at bounding box center [215, 136] width 0 height 4
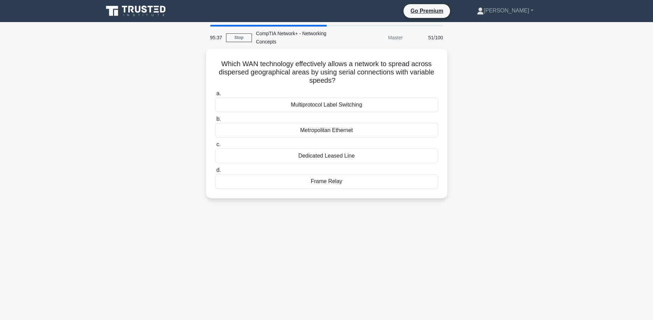
click at [315, 131] on div "Metropolitan Ethernet" at bounding box center [326, 130] width 223 height 14
click at [215, 121] on input "b. Metropolitan Ethernet" at bounding box center [215, 119] width 0 height 4
click at [315, 129] on div "hypervisor ring -1 abstraction layer" at bounding box center [326, 130] width 223 height 14
click at [215, 121] on input "b. hypervisor ring -1 abstraction layer" at bounding box center [215, 119] width 0 height 4
click at [306, 155] on div "Network address translation" at bounding box center [326, 156] width 223 height 14
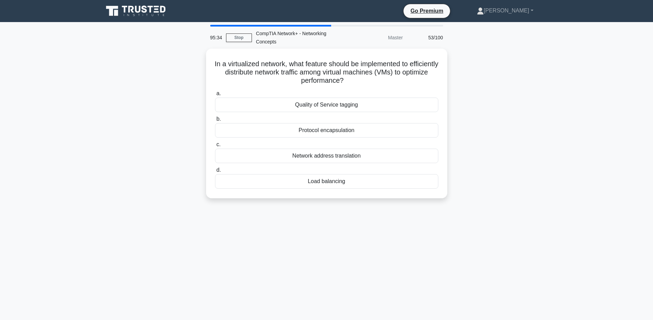
click at [215, 147] on input "c. Network address translation" at bounding box center [215, 144] width 0 height 4
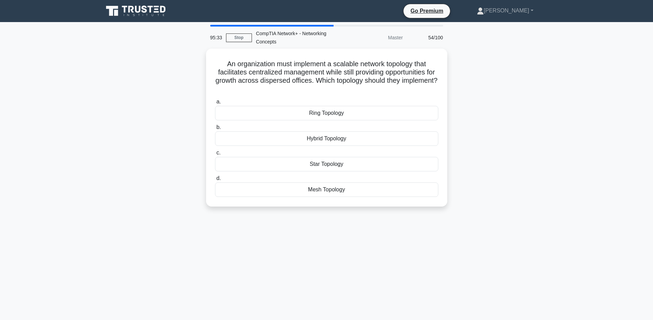
click at [298, 138] on div "Hybrid Topology" at bounding box center [326, 138] width 223 height 14
click at [215, 130] on input "b. Hybrid Topology" at bounding box center [215, 127] width 0 height 4
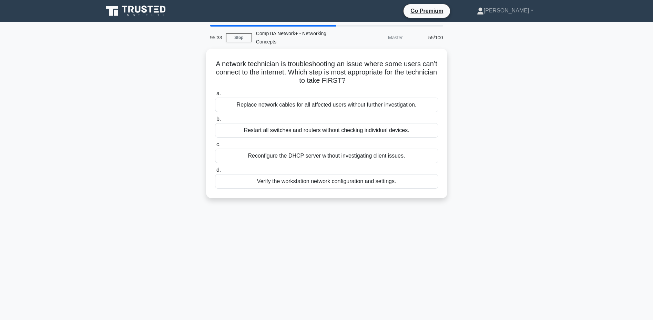
click at [320, 130] on div "Restart all switches and routers without checking individual devices." at bounding box center [326, 130] width 223 height 14
click at [215, 121] on input "b. Restart all switches and routers without checking individual devices." at bounding box center [215, 119] width 0 height 4
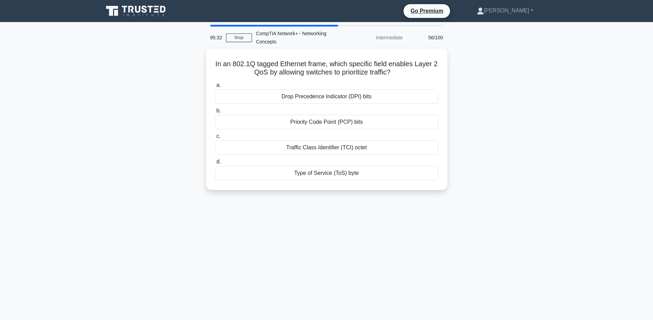
click at [308, 147] on div "Traffic Class Identifier (TCI) octet" at bounding box center [326, 147] width 223 height 14
click at [215, 139] on input "c. Traffic Class Identifier (TCI) octet" at bounding box center [215, 136] width 0 height 4
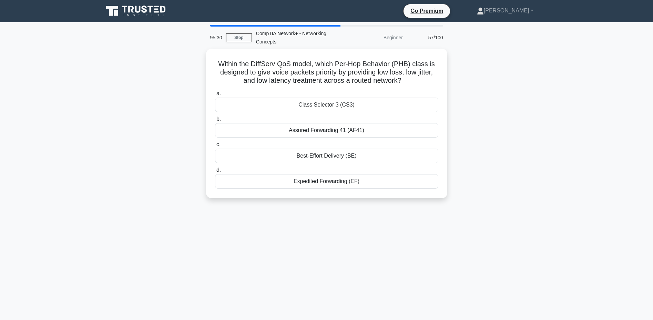
click at [316, 155] on div "Best-Effort Delivery (BE)" at bounding box center [326, 156] width 223 height 14
click at [215, 147] on input "c. Best-Effort Delivery (BE)" at bounding box center [215, 144] width 0 height 4
drag, startPoint x: 312, startPoint y: 180, endPoint x: 312, endPoint y: 168, distance: 11.7
click at [311, 168] on label "d. DSL access multiplexer (DSLAM)" at bounding box center [326, 177] width 223 height 23
drag, startPoint x: 312, startPoint y: 168, endPoint x: 302, endPoint y: 102, distance: 66.6
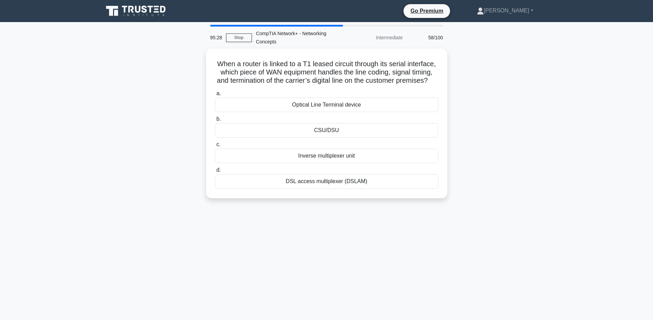
click at [301, 102] on div "Optical Line Terminal device" at bounding box center [326, 105] width 223 height 14
click at [215, 96] on input "a. Optical Line Terminal device" at bounding box center [215, 93] width 0 height 4
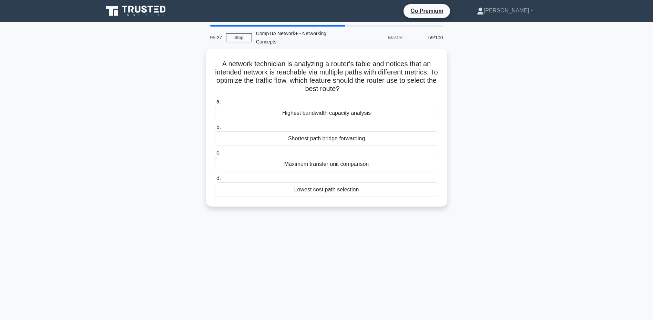
click at [329, 136] on div "Shortest path bridge forwarding" at bounding box center [326, 138] width 223 height 14
click at [215, 130] on input "b. Shortest path bridge forwarding" at bounding box center [215, 127] width 0 height 4
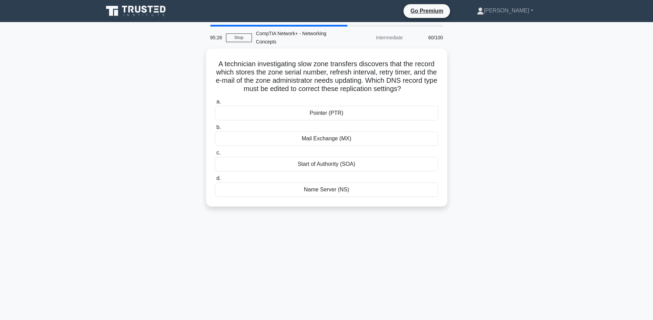
drag, startPoint x: 319, startPoint y: 165, endPoint x: 321, endPoint y: 161, distance: 4.0
click at [320, 164] on div "Start of Authority (SOA)" at bounding box center [326, 164] width 223 height 14
click at [215, 155] on input "c. Start of Authority (SOA)" at bounding box center [215, 153] width 0 height 4
click at [321, 163] on div "SR-IOV passthrough" at bounding box center [326, 164] width 223 height 14
click at [215, 155] on input "c. SR-IOV passthrough" at bounding box center [215, 153] width 0 height 4
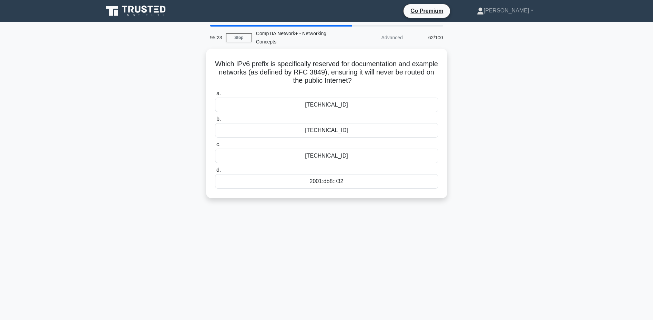
click at [346, 129] on div "2001:0db0::/32" at bounding box center [326, 130] width 223 height 14
click at [215, 121] on input "b. 2001:0db0::/32" at bounding box center [215, 119] width 0 height 4
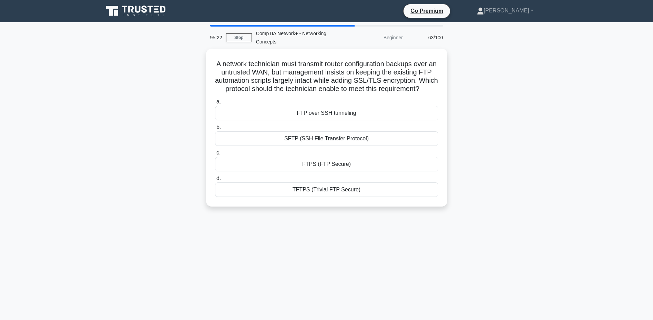
click at [324, 164] on div "FTPS (FTP Secure)" at bounding box center [326, 164] width 223 height 14
drag, startPoint x: 325, startPoint y: 164, endPoint x: 305, endPoint y: 138, distance: 33.7
click at [303, 138] on div "SFTP (SSH File Transfer Protocol)" at bounding box center [326, 138] width 223 height 14
click at [215, 130] on input "b. SFTP (SSH File Transfer Protocol)" at bounding box center [215, 127] width 0 height 4
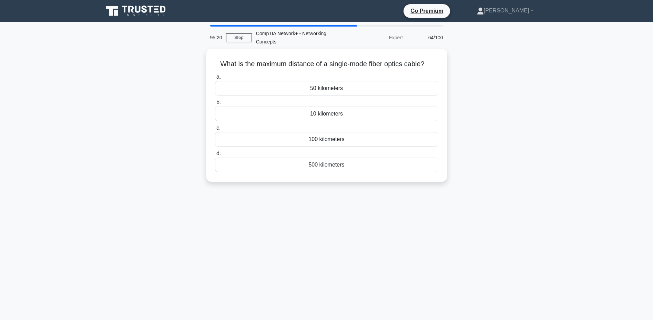
click at [339, 138] on div "100 kilometers" at bounding box center [326, 139] width 223 height 14
click at [215, 130] on input "c. 100 kilometers" at bounding box center [215, 128] width 0 height 4
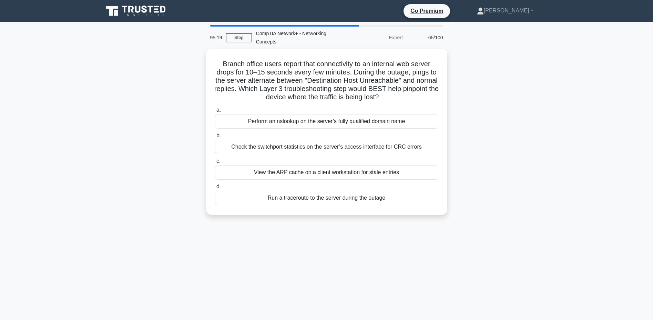
click at [311, 148] on div "Check the switchport statistics on the server’s access interface for CRC errors" at bounding box center [326, 147] width 223 height 14
click at [215, 138] on input "b. Check the switchport statistics on the server’s access interface for CRC err…" at bounding box center [215, 135] width 0 height 4
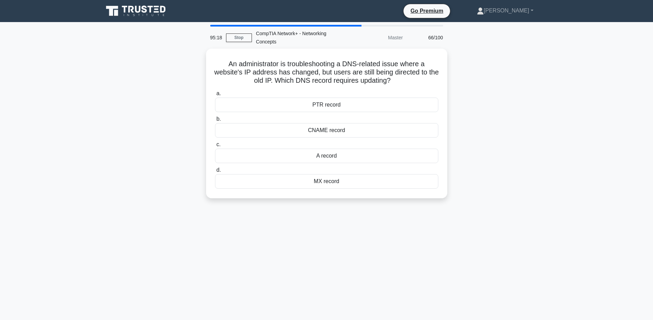
click at [330, 155] on div "A record" at bounding box center [326, 156] width 223 height 14
click at [215, 147] on input "c. A record" at bounding box center [215, 144] width 0 height 4
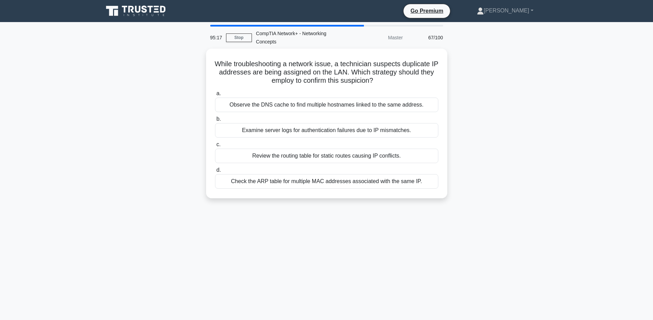
click at [361, 129] on div "Examine server logs for authentication failures due to IP mismatches." at bounding box center [326, 130] width 223 height 14
click at [215, 121] on input "b. Examine server logs for authentication failures due to IP mismatches." at bounding box center [215, 119] width 0 height 4
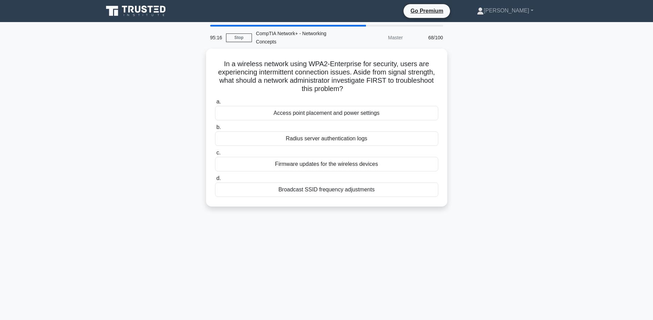
click at [339, 139] on div "Radius server authentication logs" at bounding box center [326, 138] width 223 height 14
click at [215, 130] on input "b. Radius server authentication logs" at bounding box center [215, 127] width 0 height 4
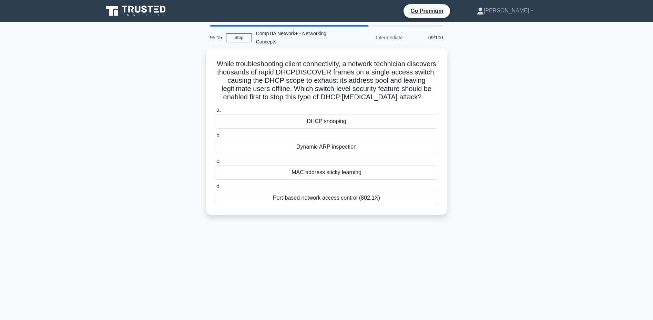
click at [317, 167] on div "MAC address sticky learning" at bounding box center [326, 172] width 223 height 14
click at [215, 163] on input "c. MAC address sticky learning" at bounding box center [215, 161] width 0 height 4
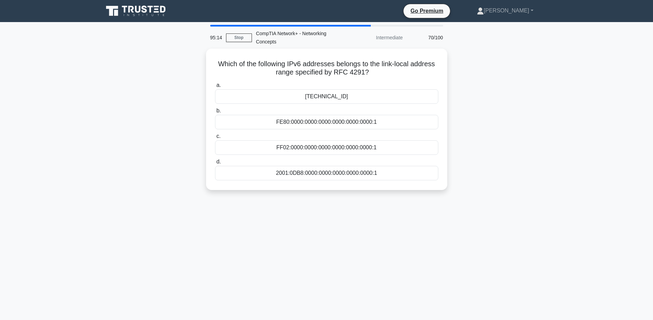
click at [308, 149] on div "FF02:0000:0000:0000:0000:0000:0000:1" at bounding box center [326, 147] width 223 height 14
click at [215, 139] on input "c. FF02:0000:0000:0000:0000:0000:0000:1" at bounding box center [215, 136] width 0 height 4
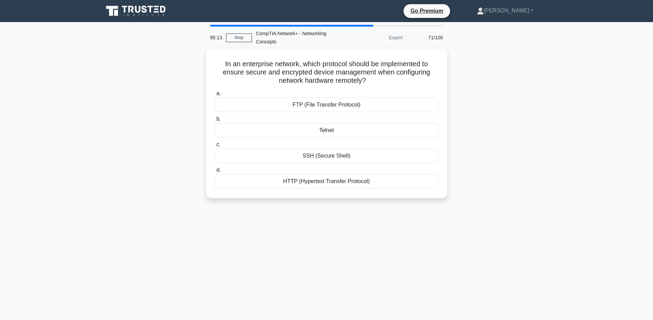
click at [318, 129] on div "Telnet" at bounding box center [326, 130] width 223 height 14
click at [215, 121] on input "b. Telnet" at bounding box center [215, 119] width 0 height 4
click at [373, 98] on div "BGP with Label Mapping Capability" at bounding box center [326, 105] width 223 height 14
click at [215, 96] on input "a. BGP with Label Mapping Capability" at bounding box center [215, 93] width 0 height 4
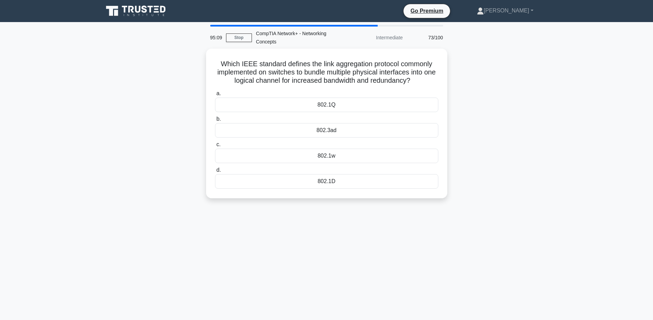
click at [335, 127] on div "802.3ad" at bounding box center [326, 130] width 223 height 14
click at [215, 121] on input "b. 802.3ad" at bounding box center [215, 119] width 0 height 4
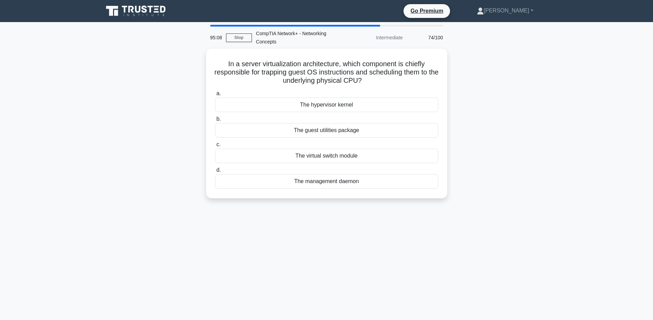
click at [327, 157] on div "The virtual switch module" at bounding box center [326, 156] width 223 height 14
click at [215, 147] on input "c. The virtual switch module" at bounding box center [215, 144] width 0 height 4
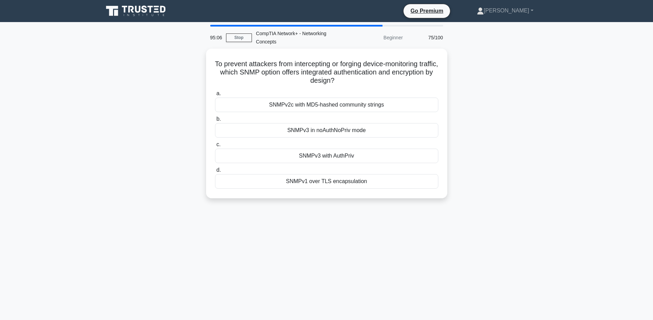
click at [340, 179] on div "SNMPv1 over TLS encapsulation" at bounding box center [326, 181] width 223 height 14
click at [215, 172] on input "d. SNMPv1 over TLS encapsulation" at bounding box center [215, 170] width 0 height 4
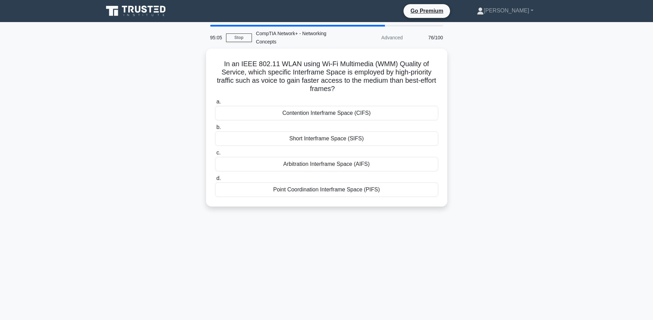
click at [332, 141] on div "Short Interframe Space (SIFS)" at bounding box center [326, 138] width 223 height 14
click at [215, 130] on input "b. Short Interframe Space (SIFS)" at bounding box center [215, 127] width 0 height 4
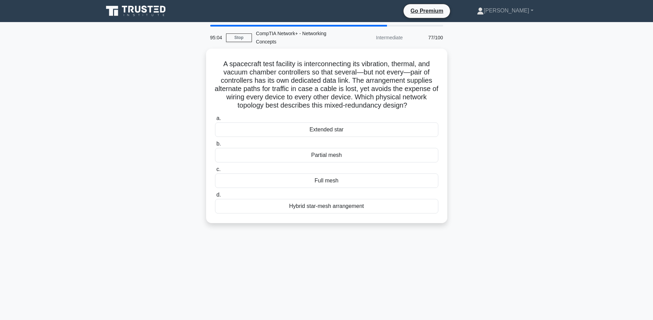
click at [325, 131] on div "Extended star" at bounding box center [326, 129] width 223 height 14
click at [215, 121] on input "a. Extended star" at bounding box center [215, 118] width 0 height 4
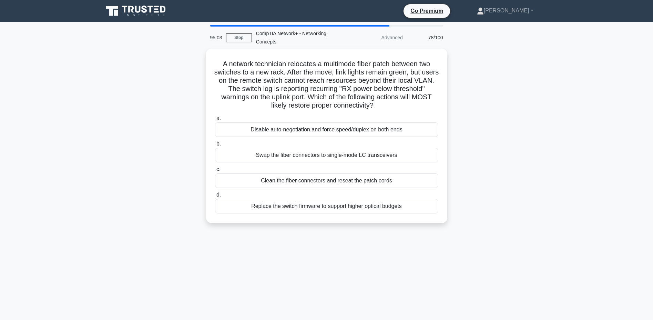
click at [345, 153] on div "Swap the fiber connectors to single-mode LC transceivers" at bounding box center [326, 155] width 223 height 14
click at [215, 146] on input "b. Swap the fiber connectors to single-mode LC transceivers" at bounding box center [215, 144] width 0 height 4
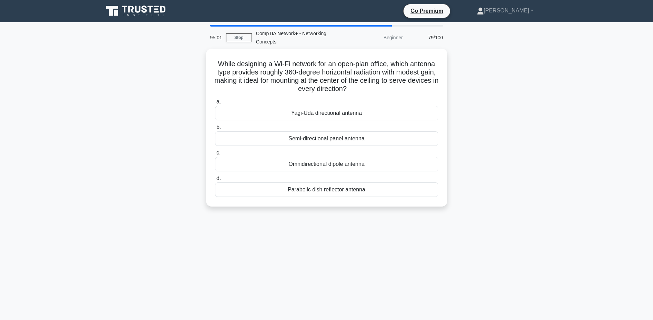
click at [348, 163] on div "Omnidirectional dipole antenna" at bounding box center [326, 164] width 223 height 14
click at [215, 155] on input "c. Omnidirectional dipole antenna" at bounding box center [215, 153] width 0 height 4
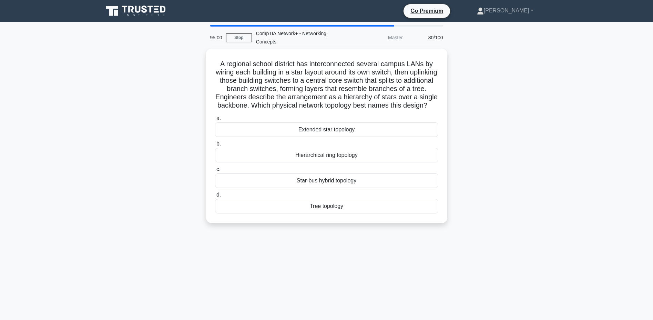
click at [341, 137] on div "Extended star topology" at bounding box center [326, 129] width 223 height 14
click at [215, 121] on input "a. Extended star topology" at bounding box center [215, 118] width 0 height 4
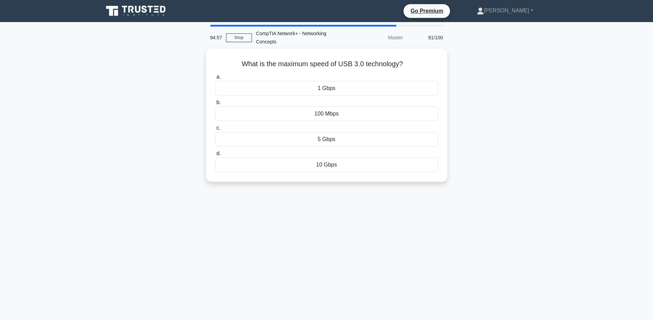
click at [349, 143] on div "5 Gbps" at bounding box center [326, 139] width 223 height 14
click at [215, 130] on input "c. 5 Gbps" at bounding box center [215, 128] width 0 height 4
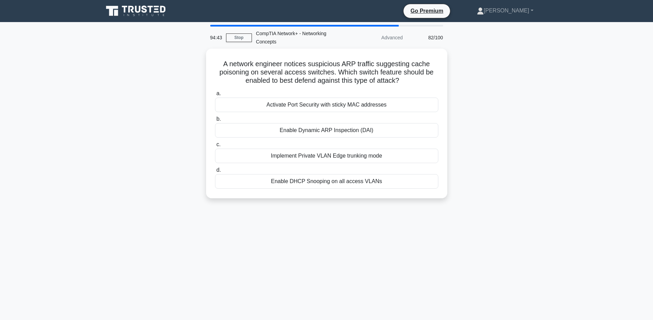
click at [348, 136] on div "Enable Dynamic ARP Inspection (DAI)" at bounding box center [326, 130] width 223 height 14
click at [215, 121] on input "b. Enable Dynamic ARP Inspection (DAI)" at bounding box center [215, 119] width 0 height 4
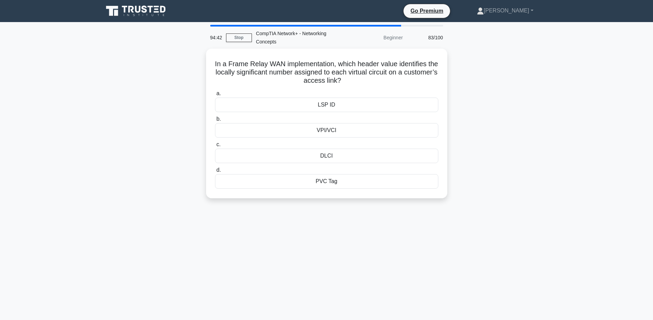
click at [359, 135] on div "VPI/VCI" at bounding box center [326, 130] width 223 height 14
click at [215, 121] on input "b. VPI/VCI" at bounding box center [215, 119] width 0 height 4
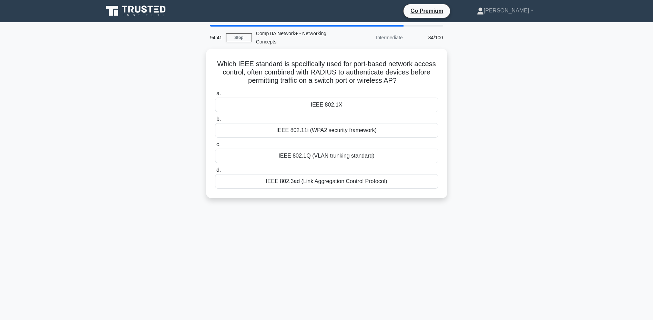
click at [364, 159] on div "IEEE 802.1Q (VLAN trunking standard)" at bounding box center [326, 156] width 223 height 14
click at [215, 147] on input "c. IEEE 802.1Q (VLAN trunking standard)" at bounding box center [215, 144] width 0 height 4
click at [386, 184] on div "Explicit Congestion Notification Scheduling (ECNS)" at bounding box center [326, 181] width 223 height 14
click at [215, 172] on input "d. Explicit Congestion Notification Scheduling (ECNS)" at bounding box center [215, 170] width 0 height 4
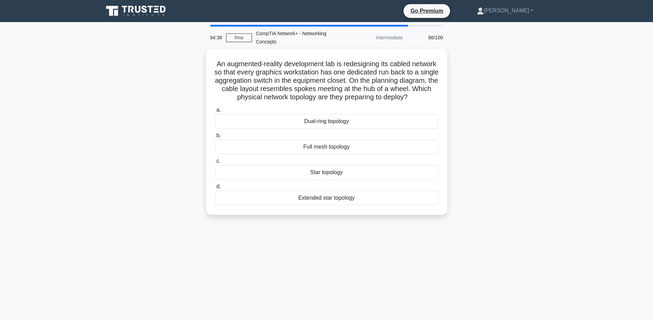
click at [350, 154] on div "Full mesh topology" at bounding box center [326, 147] width 223 height 14
click at [215, 138] on input "b. Full mesh topology" at bounding box center [215, 135] width 0 height 4
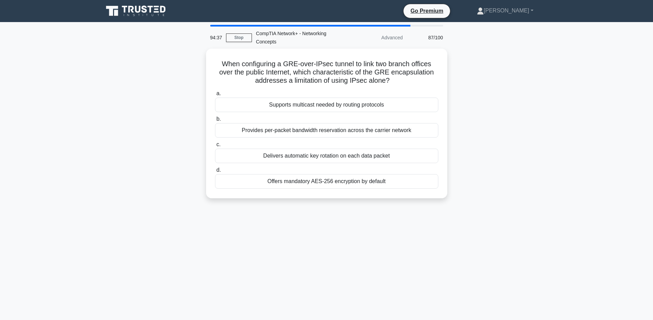
click at [367, 132] on div "Provides per-packet bandwidth reservation across the carrier network" at bounding box center [326, 130] width 223 height 14
click at [215, 121] on input "b. Provides per-packet bandwidth reservation across the carrier network" at bounding box center [215, 119] width 0 height 4
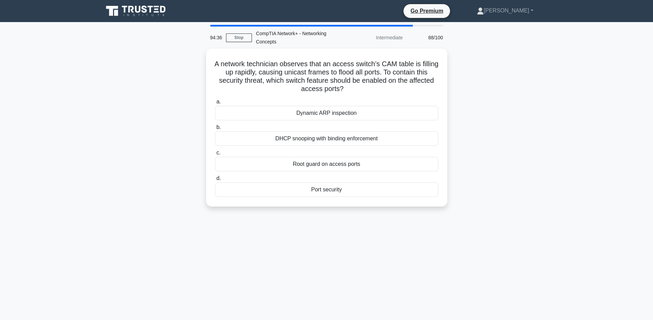
click at [369, 139] on div "DHCP snooping with binding enforcement" at bounding box center [326, 138] width 223 height 14
click at [215, 130] on input "b. DHCP snooping with binding enforcement" at bounding box center [215, 127] width 0 height 4
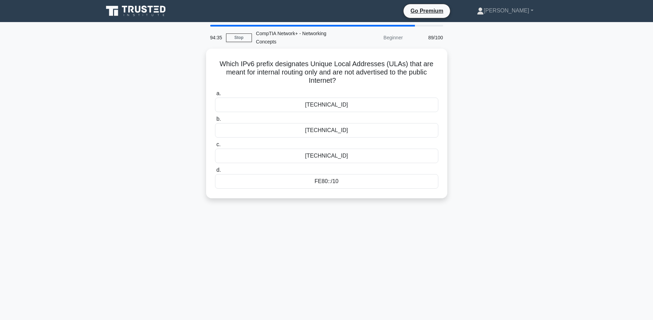
click at [312, 129] on div "2000::/3" at bounding box center [326, 130] width 223 height 14
click at [215, 121] on input "b. 2000::/3" at bounding box center [215, 119] width 0 height 4
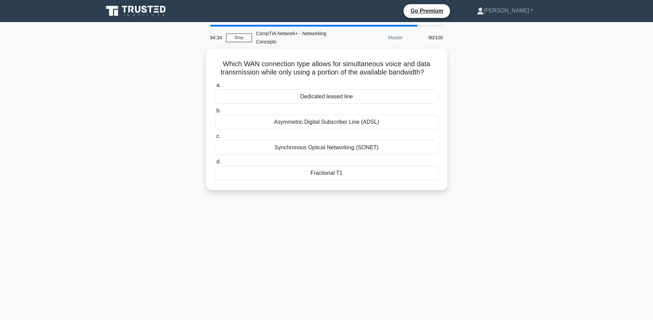
click at [354, 149] on div "Synchronous Optical Networking (SONET)" at bounding box center [326, 147] width 223 height 14
click at [215, 139] on input "c. Synchronous Optical Networking (SONET)" at bounding box center [215, 136] width 0 height 4
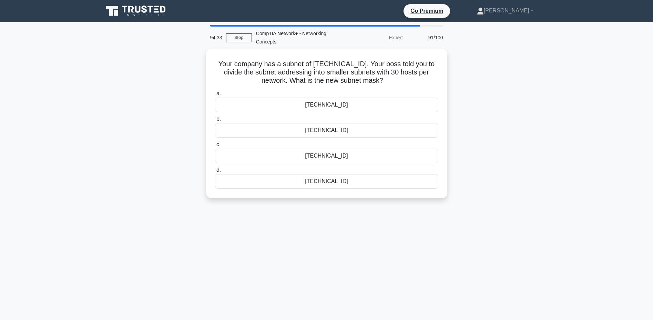
click at [336, 155] on div "255.255.255.192" at bounding box center [326, 156] width 223 height 14
click at [215, 147] on input "c. 255.255.255.192" at bounding box center [215, 144] width 0 height 4
drag, startPoint x: 337, startPoint y: 154, endPoint x: 276, endPoint y: 127, distance: 66.3
click at [276, 127] on div "Core backbone router" at bounding box center [326, 130] width 223 height 14
click at [215, 121] on input "b. Core backbone router" at bounding box center [215, 119] width 0 height 4
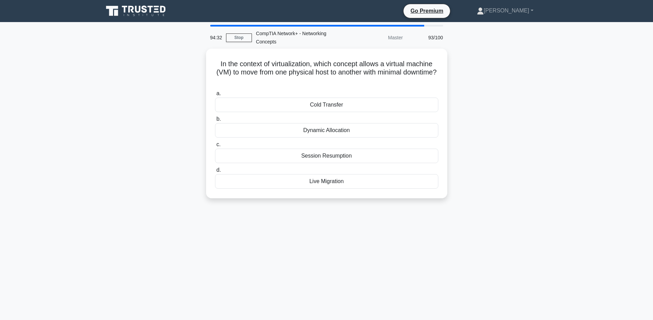
click at [324, 127] on div "Dynamic Allocation" at bounding box center [326, 130] width 223 height 14
click at [215, 121] on input "b. Dynamic Allocation" at bounding box center [215, 119] width 0 height 4
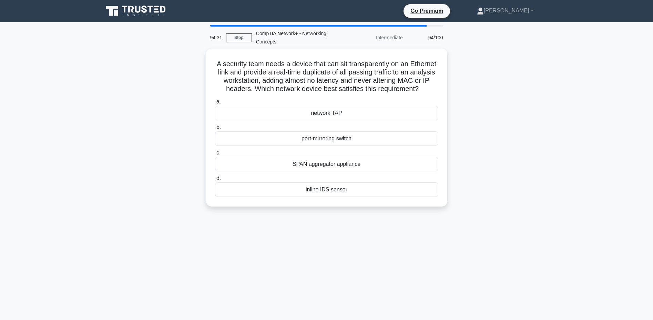
click at [334, 113] on div "network TAP" at bounding box center [326, 113] width 223 height 14
click at [215, 104] on input "a. network TAP" at bounding box center [215, 102] width 0 height 4
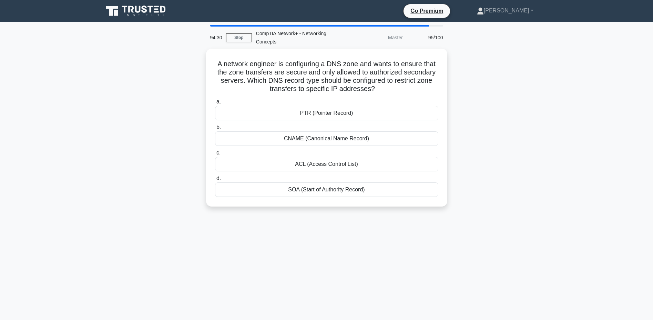
click at [309, 139] on div "CNAME (Canonical Name Record)" at bounding box center [326, 138] width 223 height 14
click at [215, 130] on input "b. CNAME (Canonical Name Record)" at bounding box center [215, 127] width 0 height 4
click at [343, 164] on div "TC (Truncation) flag" at bounding box center [326, 164] width 223 height 14
click at [215, 155] on input "c. TC (Truncation) flag" at bounding box center [215, 153] width 0 height 4
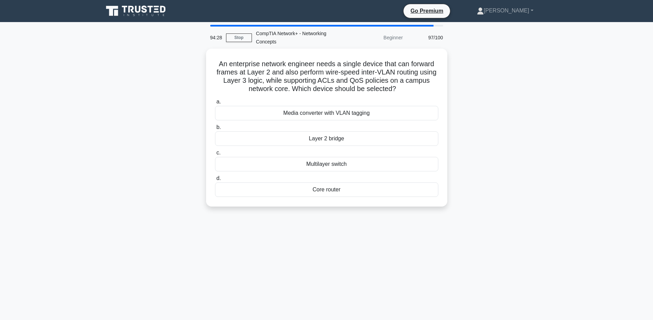
click at [280, 138] on div "Layer 2 bridge" at bounding box center [326, 138] width 223 height 14
click at [215, 130] on input "b. Layer 2 bridge" at bounding box center [215, 127] width 0 height 4
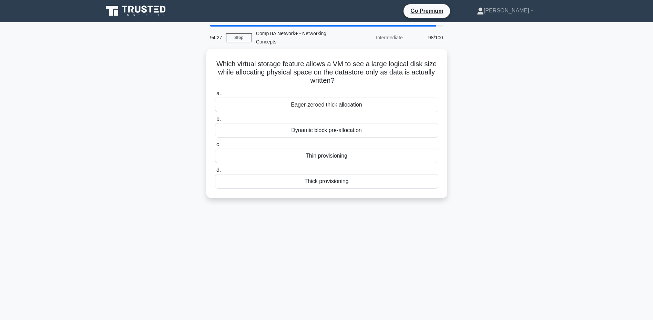
click at [384, 130] on div "Dynamic block pre-allocation" at bounding box center [326, 130] width 223 height 14
click at [215, 121] on input "b. Dynamic block pre-allocation" at bounding box center [215, 119] width 0 height 4
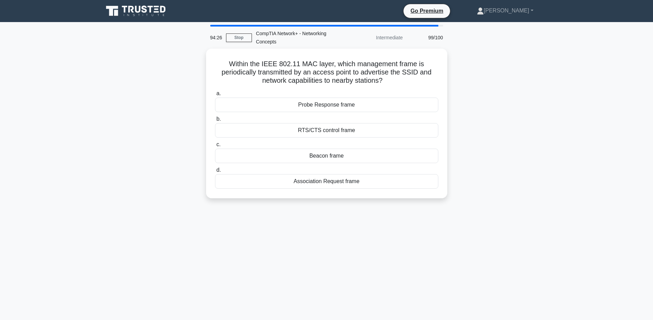
drag, startPoint x: 330, startPoint y: 149, endPoint x: 328, endPoint y: 152, distance: 3.7
click at [328, 152] on div "Beacon frame" at bounding box center [326, 156] width 223 height 14
click at [267, 110] on div "Probe Response frame" at bounding box center [326, 105] width 223 height 14
click at [215, 96] on input "a. Probe Response frame" at bounding box center [215, 93] width 0 height 4
click at [318, 131] on div "Class-based Weighed Fair Queuing" at bounding box center [326, 130] width 223 height 14
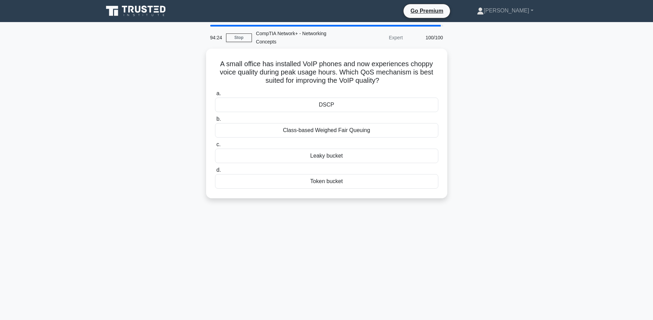
click at [215, 121] on input "b. Class-based Weighed Fair Queuing" at bounding box center [215, 119] width 0 height 4
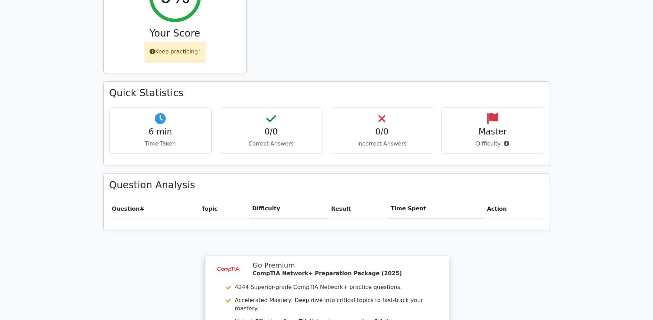
scroll to position [449, 0]
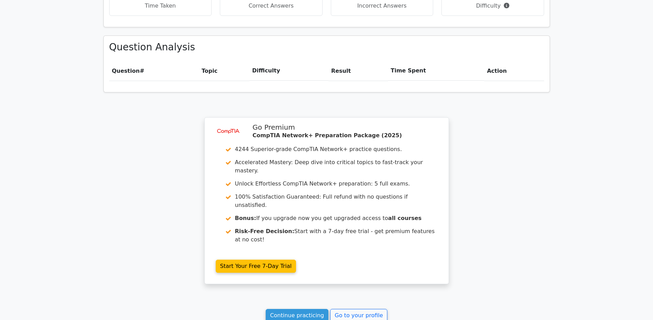
drag, startPoint x: 466, startPoint y: 210, endPoint x: 383, endPoint y: 260, distance: 97.4
click at [383, 260] on div "Your Test Results CompTIA Network+ - Networking Concepts 0% Your Score Keep pra…" at bounding box center [326, 46] width 455 height 584
click at [355, 309] on link "Go to your profile" at bounding box center [358, 315] width 57 height 13
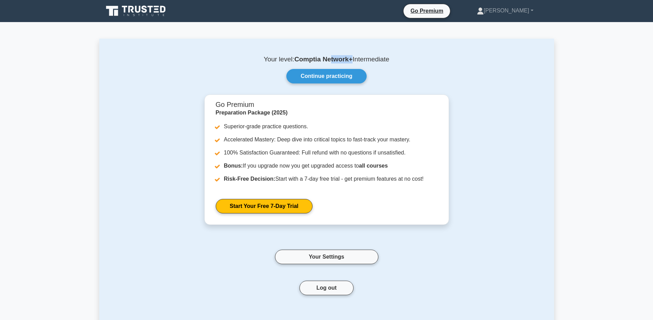
drag, startPoint x: 353, startPoint y: 56, endPoint x: 330, endPoint y: 60, distance: 23.2
click at [329, 60] on p "Your level: Comptia Network+ Intermediate" at bounding box center [327, 59] width 422 height 8
click at [333, 77] on link "Continue practicing" at bounding box center [326, 76] width 80 height 14
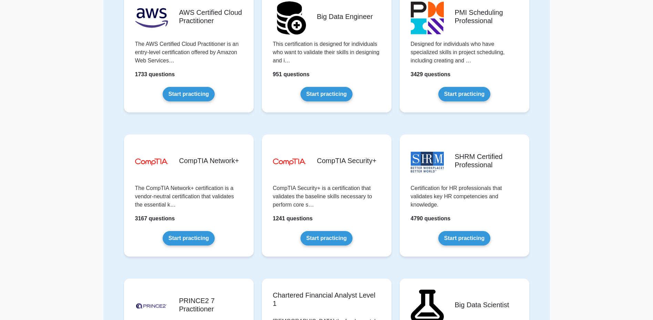
scroll to position [1160, 0]
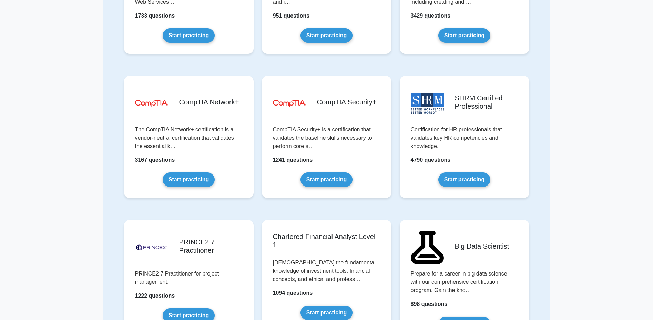
click at [203, 172] on link "Start practicing" at bounding box center [189, 179] width 52 height 14
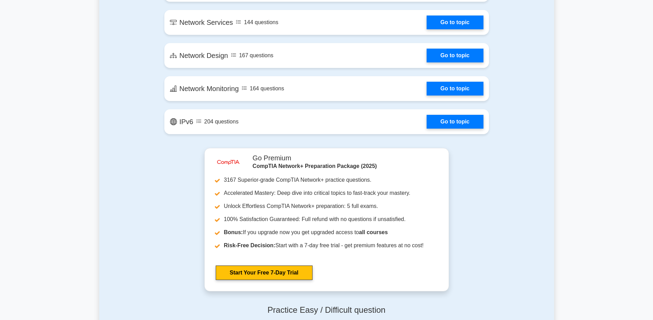
scroll to position [1345, 0]
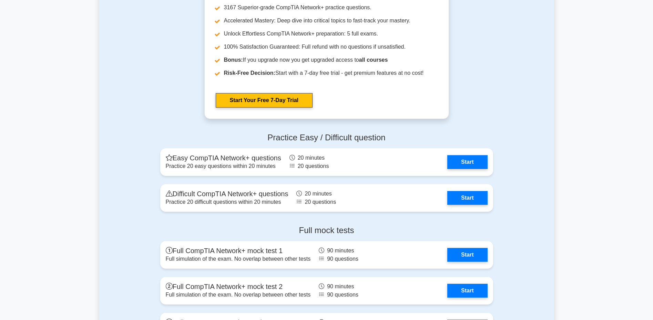
click at [458, 161] on link "Start" at bounding box center [467, 162] width 40 height 14
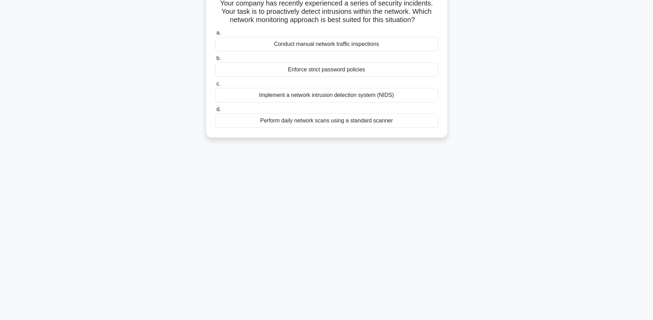
scroll to position [52, 0]
click at [321, 94] on div "Implement a network intrusion detection system (NIDS)" at bounding box center [326, 95] width 223 height 14
click at [215, 86] on input "c. Implement a network intrusion detection system (NIDS)" at bounding box center [215, 84] width 0 height 4
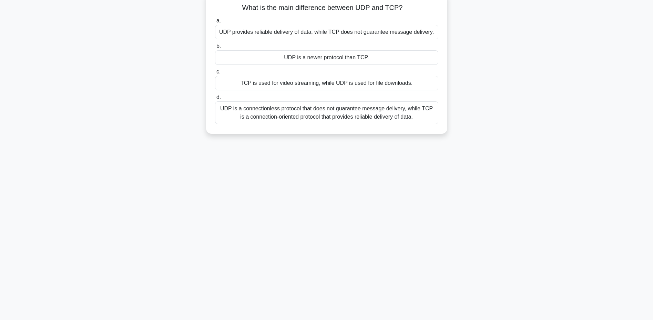
scroll to position [0, 0]
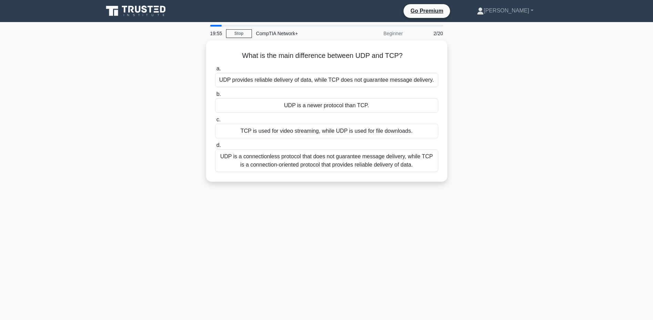
click at [319, 103] on div "UDP is a newer protocol than TCP." at bounding box center [326, 105] width 223 height 14
click at [215, 97] on input "b. UDP is a newer protocol than TCP." at bounding box center [215, 94] width 0 height 4
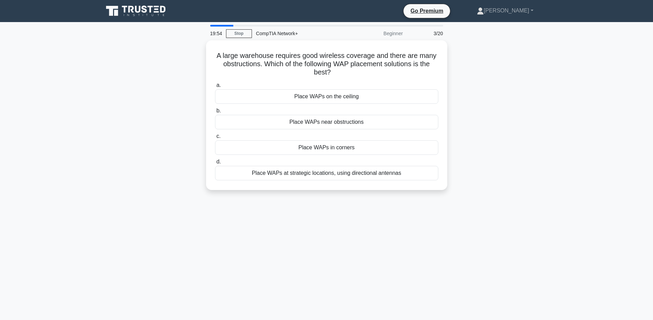
click at [310, 121] on div "Place WAPs near obstructions" at bounding box center [326, 122] width 223 height 14
click at [215, 113] on input "b. Place WAPs near obstructions" at bounding box center [215, 111] width 0 height 4
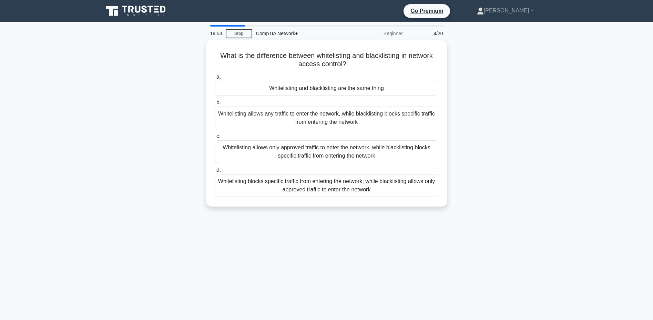
click at [311, 122] on div "Whitelisting allows any traffic to enter the network, while blacklisting blocks…" at bounding box center [326, 118] width 223 height 23
click at [215, 105] on input "b. Whitelisting allows any traffic to enter the network, while blacklisting blo…" at bounding box center [215, 102] width 0 height 4
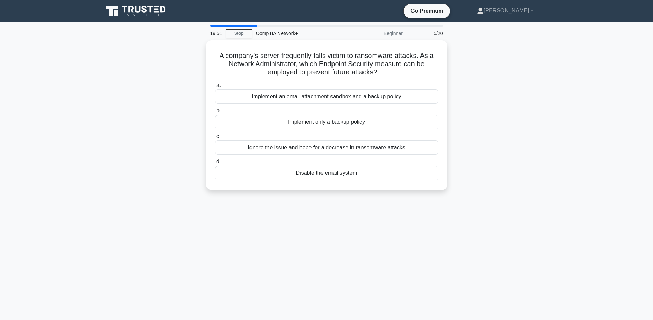
click at [322, 122] on div "Implement only a backup policy" at bounding box center [326, 122] width 223 height 14
click at [215, 113] on input "b. Implement only a backup policy" at bounding box center [215, 111] width 0 height 4
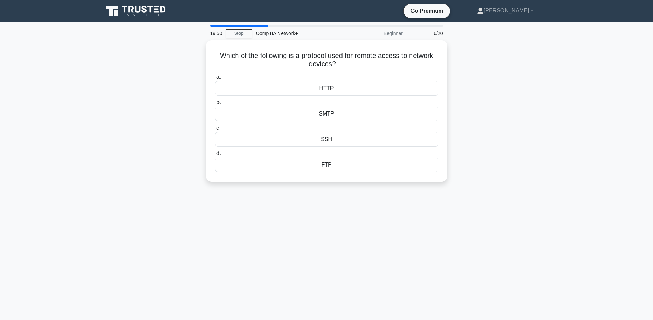
click at [316, 115] on div "SMTP" at bounding box center [326, 114] width 223 height 14
click at [215, 105] on input "b. SMTP" at bounding box center [215, 102] width 0 height 4
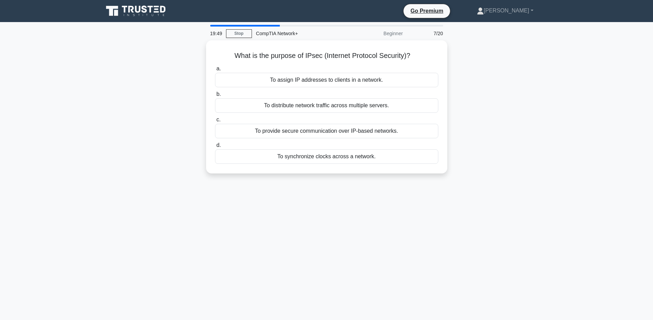
click at [316, 102] on div "To distribute network traffic across multiple servers." at bounding box center [326, 105] width 223 height 14
click at [215, 97] on input "b. To distribute network traffic across multiple servers." at bounding box center [215, 94] width 0 height 4
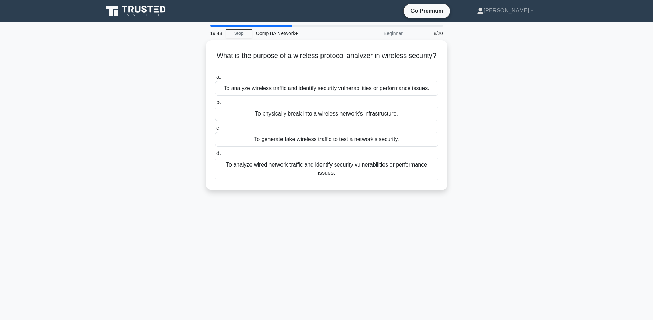
click at [303, 115] on div "To physically break into a wireless network's infrastructure." at bounding box center [326, 114] width 223 height 14
click at [215, 105] on input "b. To physically break into a wireless network's infrastructure." at bounding box center [215, 102] width 0 height 4
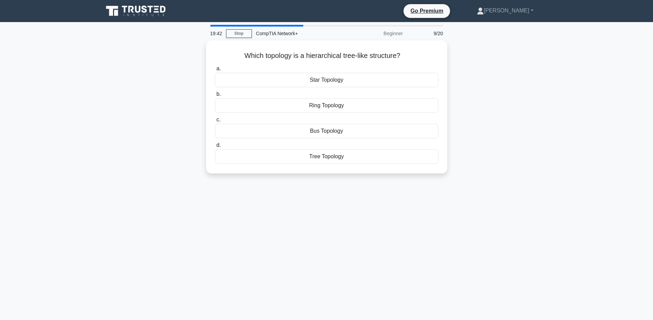
click at [335, 157] on div "Tree Topology" at bounding box center [326, 156] width 223 height 14
click at [215, 148] on input "d. Tree Topology" at bounding box center [215, 145] width 0 height 4
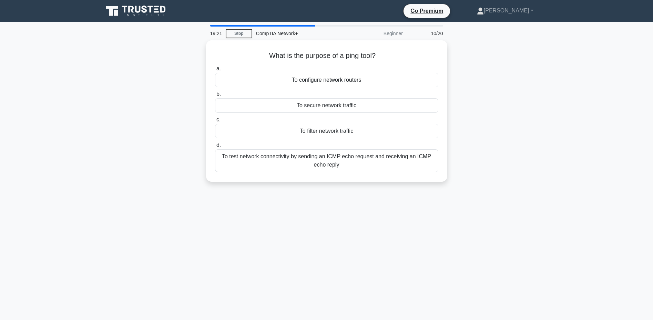
click at [318, 128] on div "To filter network traffic" at bounding box center [326, 131] width 223 height 14
click at [215, 122] on input "c. To filter network traffic" at bounding box center [215, 120] width 0 height 4
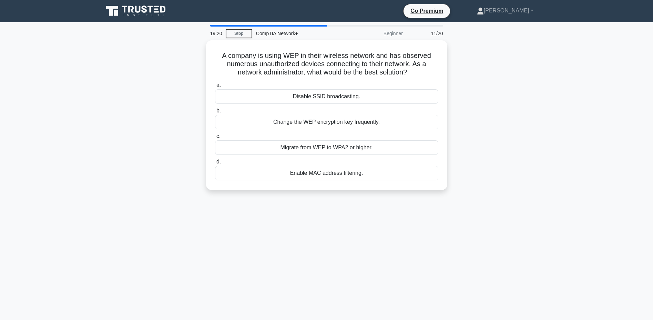
click at [316, 123] on div "Change the WEP encryption key frequently." at bounding box center [326, 122] width 223 height 14
click at [215, 113] on input "b. Change the WEP encryption key frequently." at bounding box center [215, 111] width 0 height 4
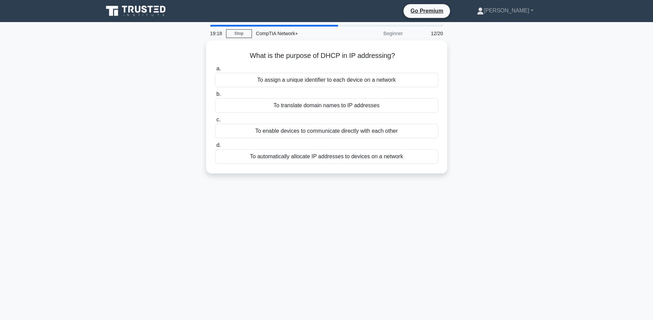
click at [322, 130] on div "To enable devices to communicate directly with each other" at bounding box center [326, 131] width 223 height 14
click at [215, 122] on input "c. To enable devices to communicate directly with each other" at bounding box center [215, 120] width 0 height 4
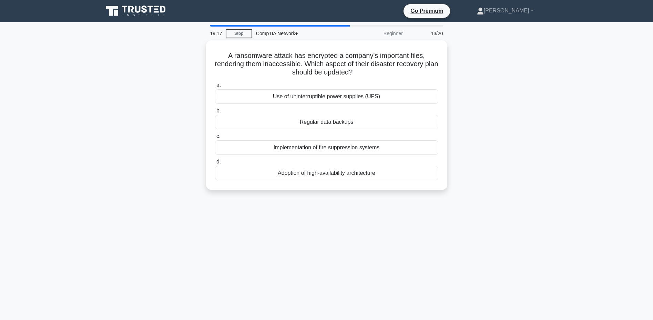
click at [332, 118] on div "Regular data backups" at bounding box center [326, 122] width 223 height 14
click at [215, 113] on input "b. Regular data backups" at bounding box center [215, 111] width 0 height 4
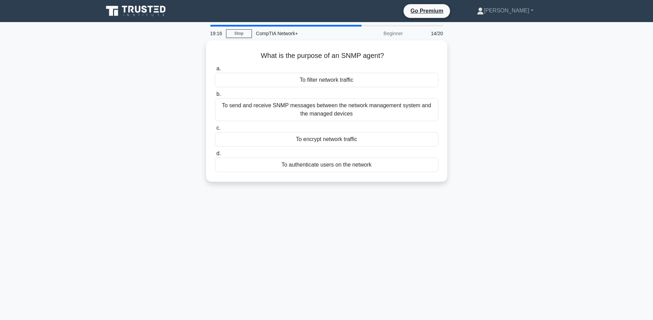
click at [332, 137] on div "To encrypt network traffic" at bounding box center [326, 139] width 223 height 14
click at [215, 130] on input "c. To encrypt network traffic" at bounding box center [215, 128] width 0 height 4
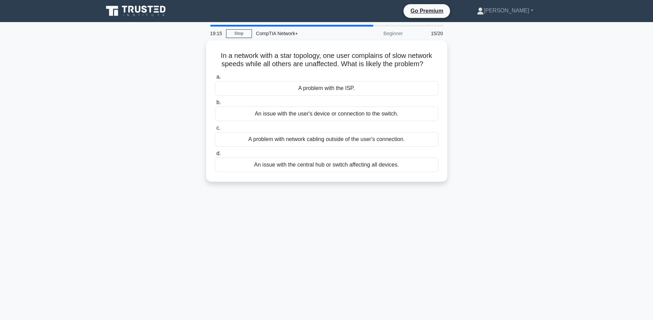
click at [356, 137] on div "A problem with network cabling outside of the user's connection." at bounding box center [326, 139] width 223 height 14
click at [215, 130] on input "c. A problem with network cabling outside of the user's connection." at bounding box center [215, 128] width 0 height 4
click at [350, 138] on div "Disable the wireless network and only use wired connections" at bounding box center [326, 139] width 223 height 14
click at [215, 130] on input "c. Disable the wireless network and only use wired connections" at bounding box center [215, 128] width 0 height 4
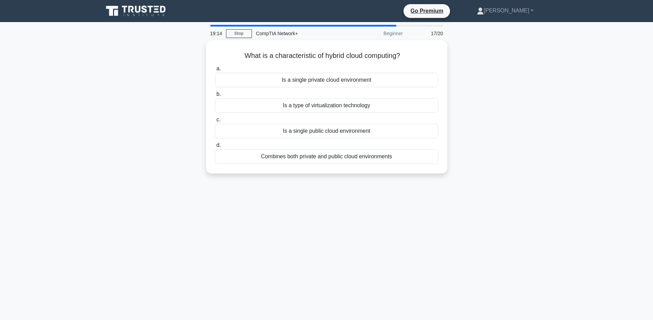
click at [325, 102] on div "Is a type of virtualization technology" at bounding box center [326, 105] width 223 height 14
click at [215, 97] on input "b. Is a type of virtualization technology" at bounding box center [215, 94] width 0 height 4
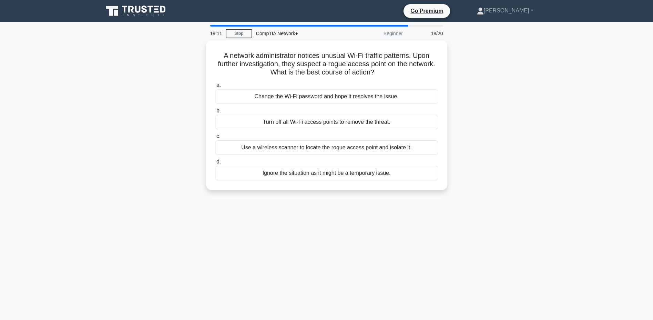
click at [328, 123] on div "Turn off all Wi-Fi access points to remove the threat." at bounding box center [326, 122] width 223 height 14
click at [215, 113] on input "b. Turn off all Wi-Fi access points to remove the threat." at bounding box center [215, 111] width 0 height 4
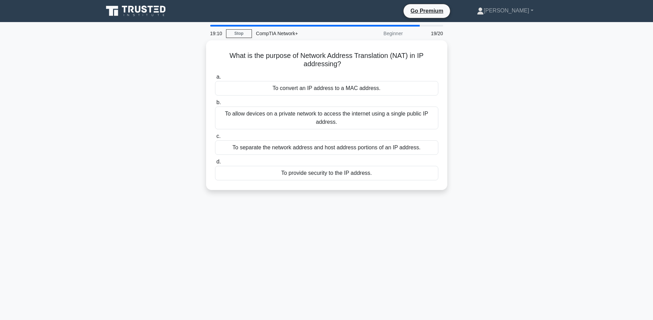
click at [335, 110] on div "To allow devices on a private network to access the internet using a single pub…" at bounding box center [326, 118] width 223 height 23
click at [215, 105] on input "b. To allow devices on a private network to access the internet using a single …" at bounding box center [215, 102] width 0 height 4
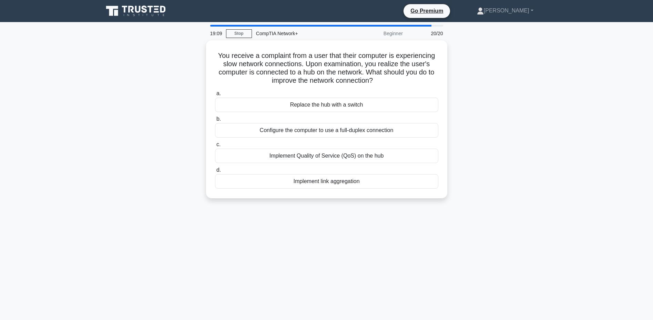
click at [335, 98] on div "Replace the hub with a switch" at bounding box center [326, 105] width 223 height 14
click at [215, 96] on input "a. Replace the hub with a switch" at bounding box center [215, 93] width 0 height 4
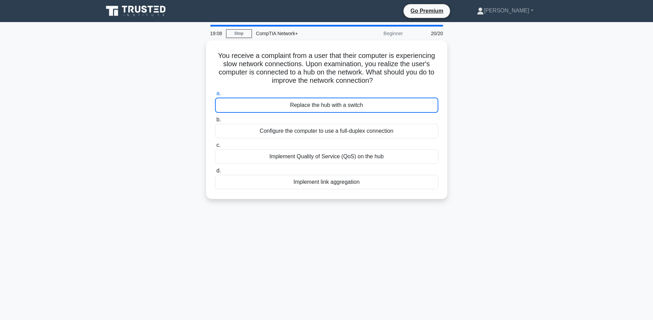
click at [334, 104] on div "Replace the hub with a switch" at bounding box center [326, 105] width 223 height 15
click at [215, 96] on input "a. Replace the hub with a switch" at bounding box center [215, 93] width 0 height 4
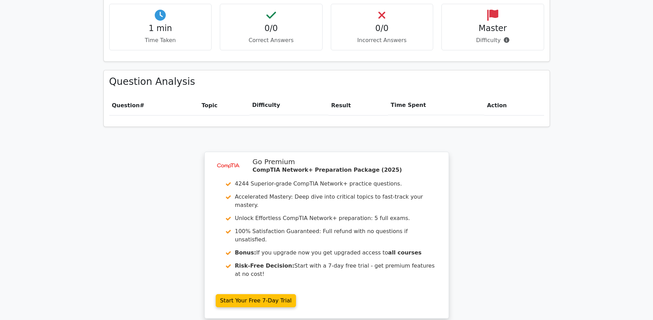
scroll to position [500, 0]
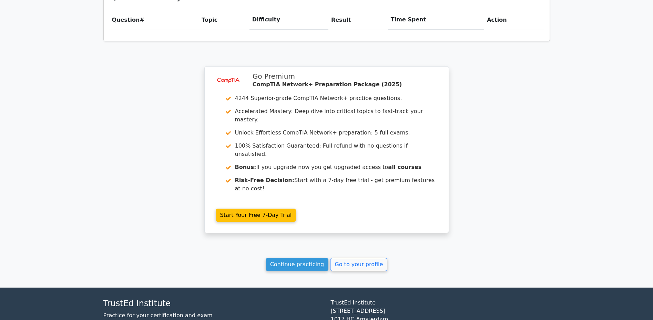
click at [305, 258] on link "Continue practicing" at bounding box center [297, 264] width 63 height 13
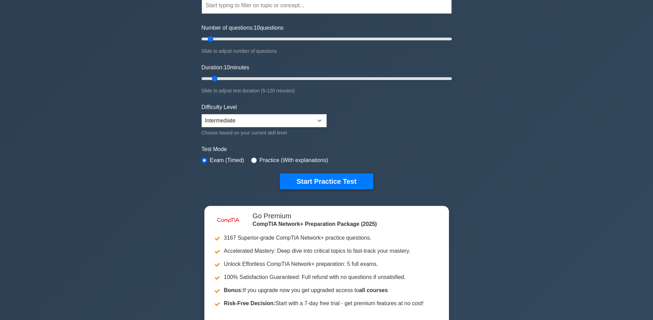
scroll to position [89, 0]
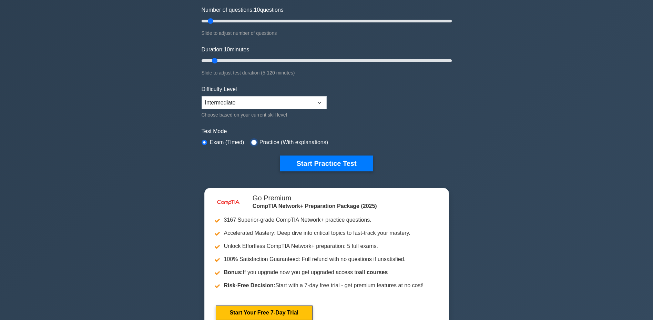
click at [255, 141] on input "radio" at bounding box center [254, 143] width 6 height 6
radio input "true"
click at [320, 164] on button "Start Practice Test" at bounding box center [326, 163] width 93 height 16
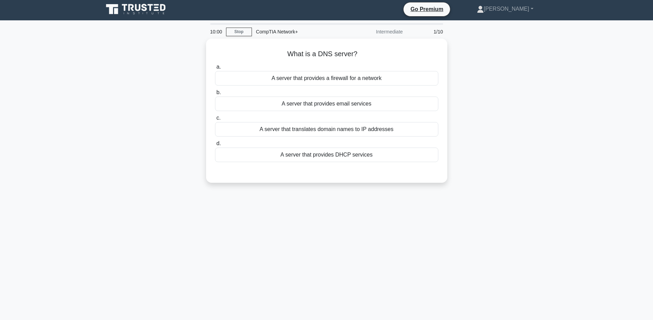
scroll to position [2, 0]
click at [341, 129] on div "A server that translates domain names to IP addresses" at bounding box center [326, 129] width 223 height 14
click at [215, 120] on input "c. A server that translates domain names to IP addresses" at bounding box center [215, 118] width 0 height 4
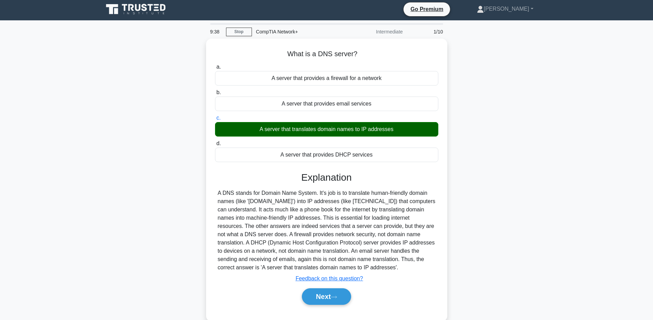
drag, startPoint x: 284, startPoint y: 47, endPoint x: 378, endPoint y: 267, distance: 239.2
click at [379, 267] on div "What is a DNS server? .spinner_0XTQ{transform-origin:center;animation:spinner_y…" at bounding box center [327, 179] width 236 height 277
copy div "What is a DNS server? .spinner_0XTQ{transform-origin:center;animation:spinner_y…"
click at [323, 293] on button "Next" at bounding box center [326, 296] width 49 height 17
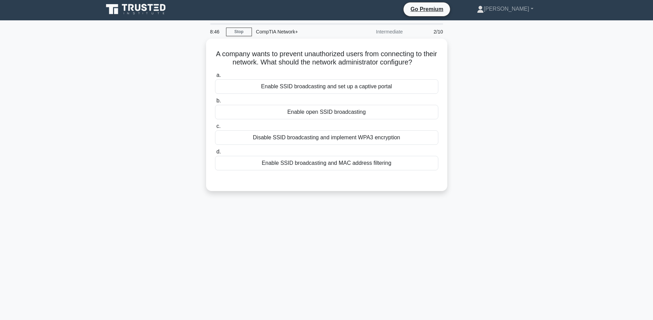
click at [343, 137] on div "Disable SSID broadcasting and implement WPA3 encryption" at bounding box center [326, 137] width 223 height 14
click at [215, 129] on input "c. Disable SSID broadcasting and implement WPA3 encryption" at bounding box center [215, 126] width 0 height 4
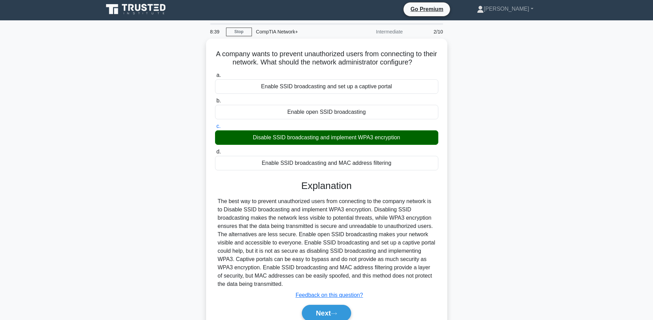
drag, startPoint x: 220, startPoint y: 52, endPoint x: 287, endPoint y: 282, distance: 239.5
click at [287, 282] on div "A company wants to prevent unauthorized users from connecting to their network.…" at bounding box center [327, 187] width 236 height 293
copy div "A company wants to prevent unauthorized users from connecting to their network.…"
click at [327, 312] on button "Next" at bounding box center [326, 313] width 49 height 17
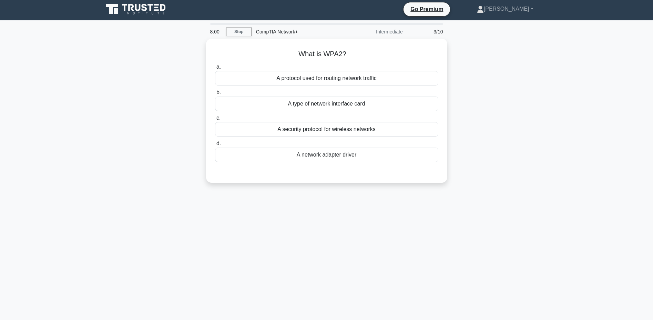
click at [350, 128] on div "A security protocol for wireless networks" at bounding box center [326, 129] width 223 height 14
click at [215, 120] on input "c. A security protocol for wireless networks" at bounding box center [215, 118] width 0 height 4
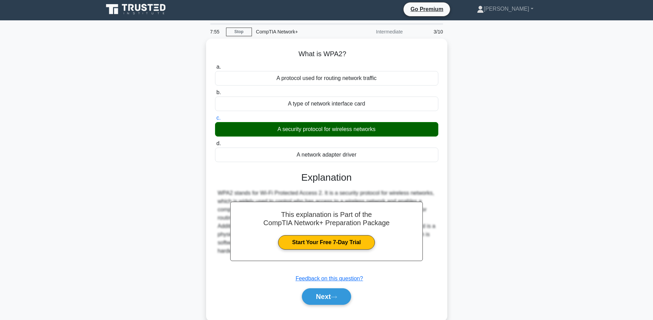
scroll to position [52, 0]
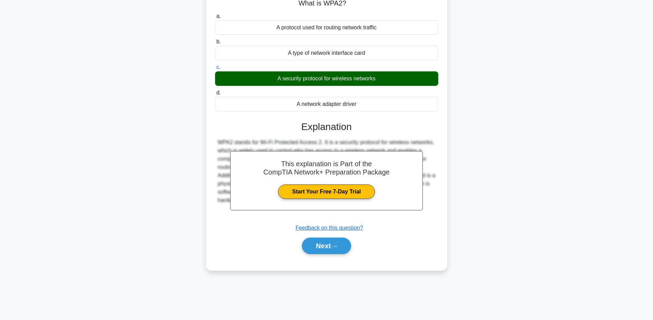
click at [324, 245] on button "Next" at bounding box center [326, 246] width 49 height 17
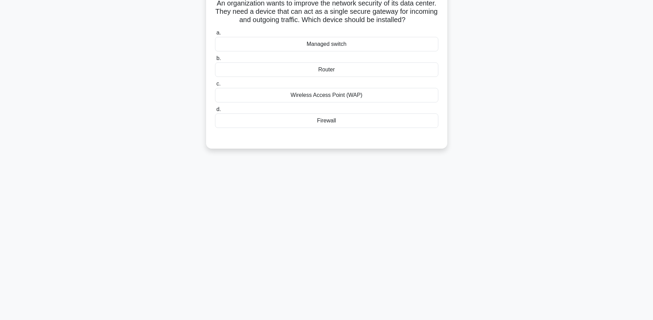
scroll to position [0, 0]
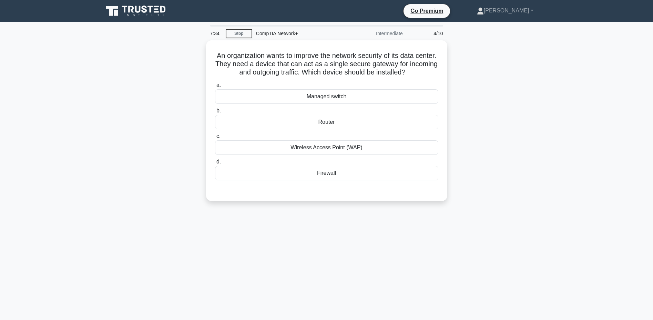
click at [335, 169] on div "Firewall" at bounding box center [326, 173] width 223 height 14
click at [215, 164] on input "d. Firewall" at bounding box center [215, 162] width 0 height 4
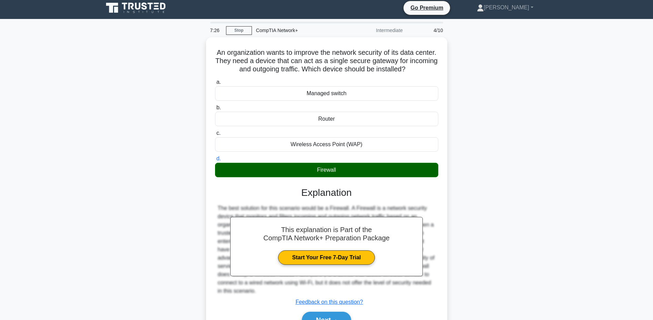
scroll to position [52, 0]
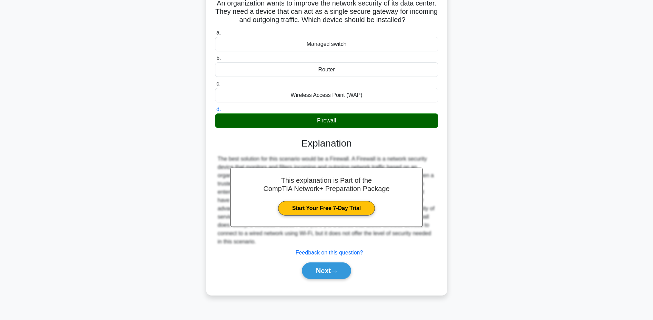
click at [324, 269] on button "Next" at bounding box center [326, 270] width 49 height 17
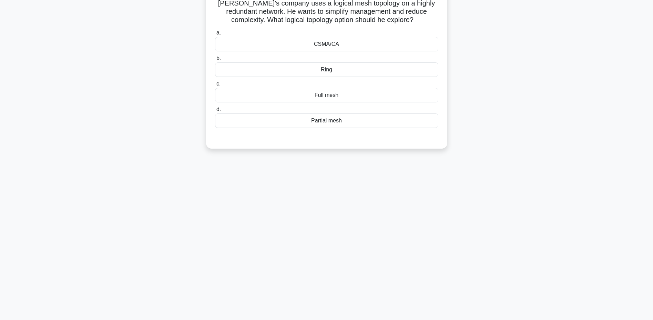
click at [335, 120] on div "Partial mesh" at bounding box center [326, 120] width 223 height 14
click at [215, 112] on input "d. Partial mesh" at bounding box center [215, 109] width 0 height 4
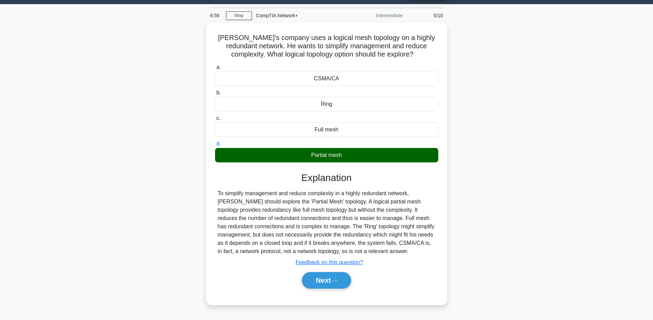
scroll to position [0, 0]
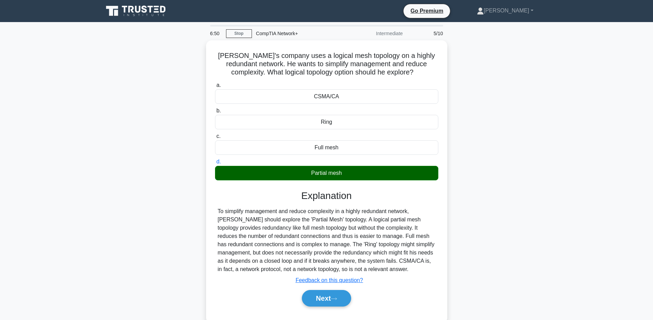
drag, startPoint x: 220, startPoint y: 53, endPoint x: 364, endPoint y: 288, distance: 275.3
click at [360, 286] on div "Paul's company uses a logical mesh topology on a highly redundant network. He w…" at bounding box center [327, 181] width 236 height 277
copy div "Paul's company uses a logical mesh topology on a highly redundant network. He w…"
click at [336, 299] on icon at bounding box center [334, 299] width 6 height 4
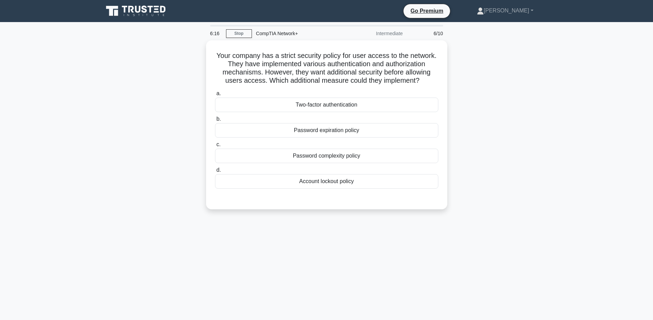
click at [320, 102] on div "Two-factor authentication" at bounding box center [326, 105] width 223 height 14
click at [215, 96] on input "a. Two-factor authentication" at bounding box center [215, 93] width 0 height 4
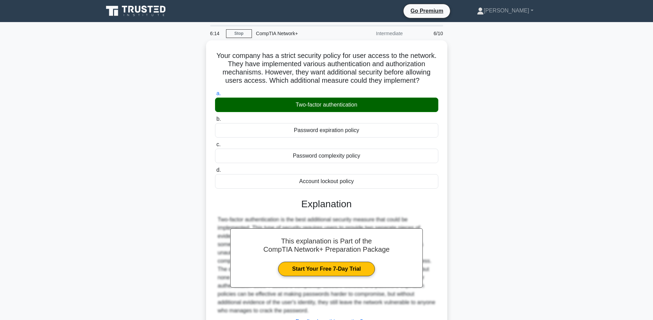
scroll to position [56, 0]
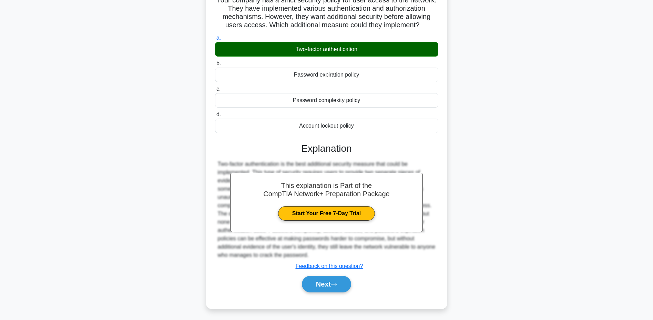
click at [326, 285] on button "Next" at bounding box center [326, 284] width 49 height 17
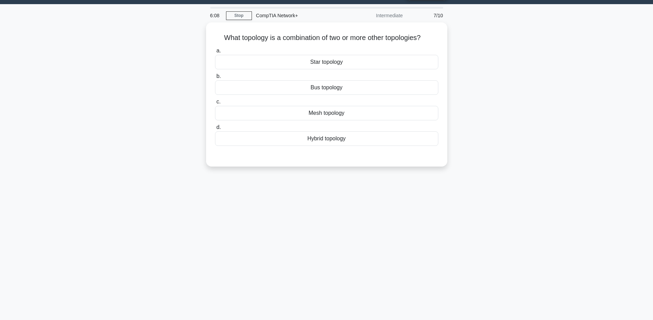
scroll to position [0, 0]
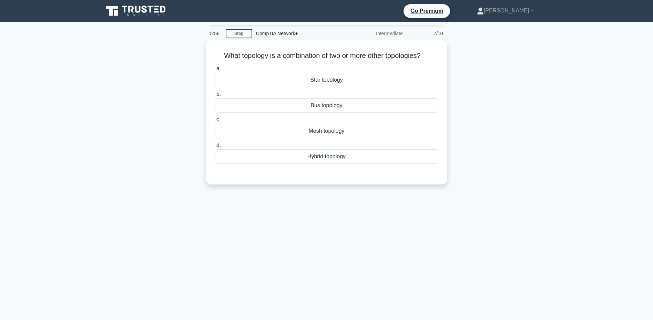
click at [323, 157] on div "Hybrid topology" at bounding box center [326, 156] width 223 height 14
click at [215, 148] on input "d. Hybrid topology" at bounding box center [215, 145] width 0 height 4
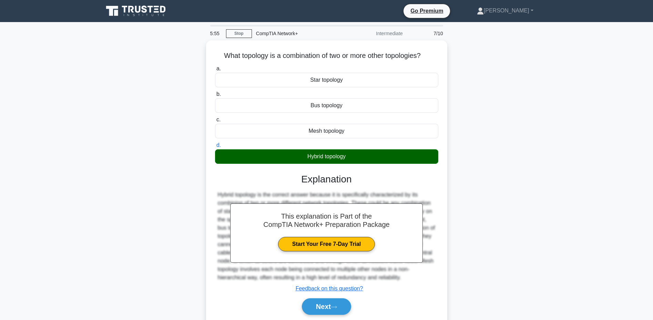
scroll to position [52, 0]
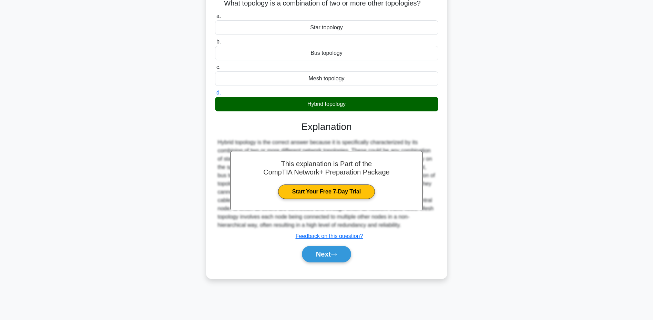
click at [327, 254] on button "Next" at bounding box center [326, 254] width 49 height 17
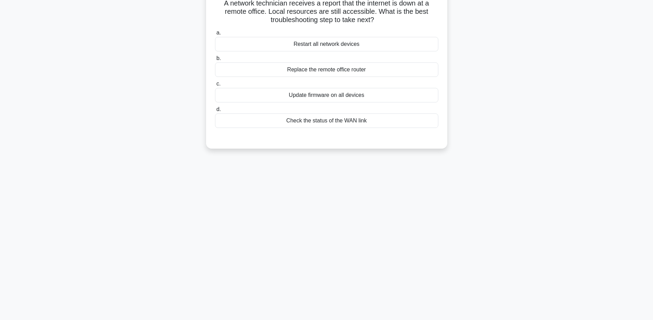
scroll to position [0, 0]
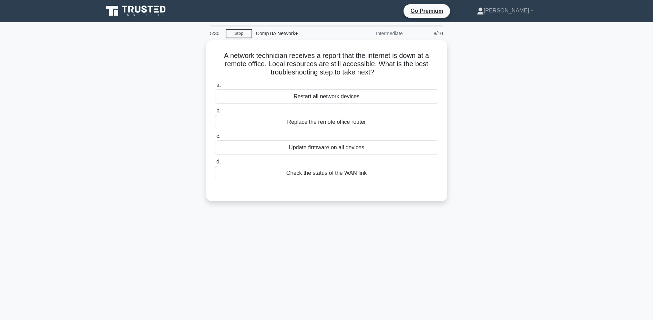
click at [338, 175] on div "Check the status of the WAN link" at bounding box center [326, 173] width 223 height 14
click at [215, 164] on input "d. Check the status of the WAN link" at bounding box center [215, 162] width 0 height 4
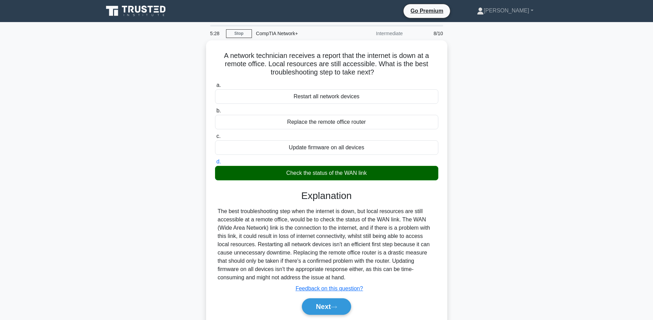
scroll to position [34, 0]
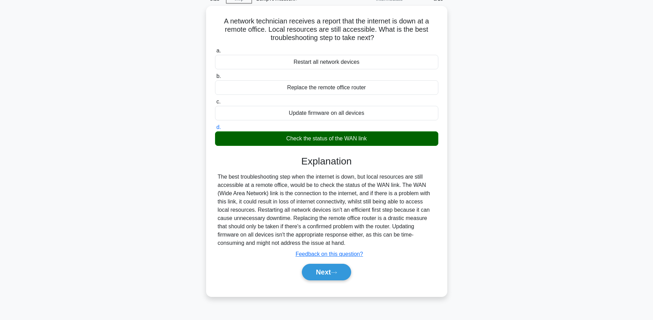
drag, startPoint x: 220, startPoint y: 19, endPoint x: 363, endPoint y: 242, distance: 265.0
click at [364, 242] on div "A network technician receives a report that the internet is down at a remote of…" at bounding box center [327, 151] width 236 height 285
copy div "A network technician receives a report that the internet is down at a remote of…"
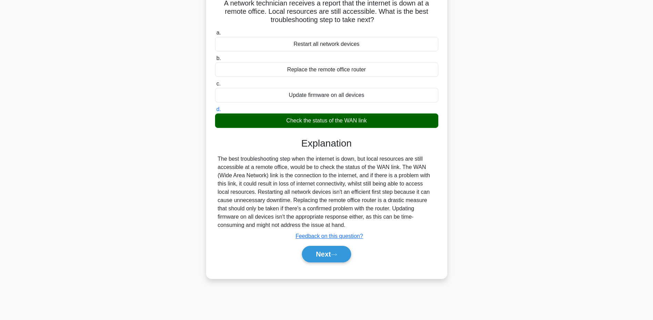
click at [326, 250] on button "Next" at bounding box center [326, 254] width 49 height 17
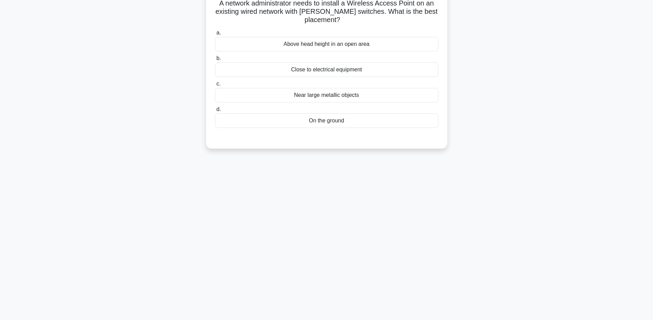
scroll to position [0, 0]
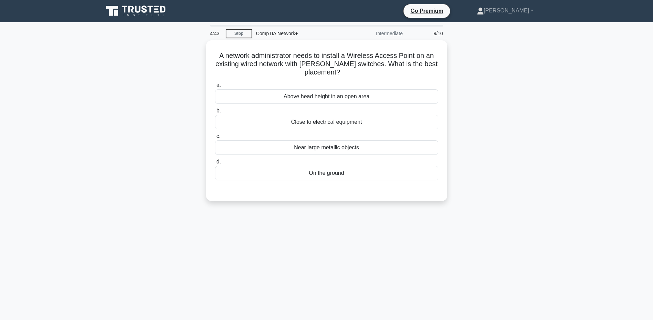
click at [319, 95] on div "Above head height in an open area" at bounding box center [326, 96] width 223 height 14
click at [215, 88] on input "a. Above head height in an open area" at bounding box center [215, 85] width 0 height 4
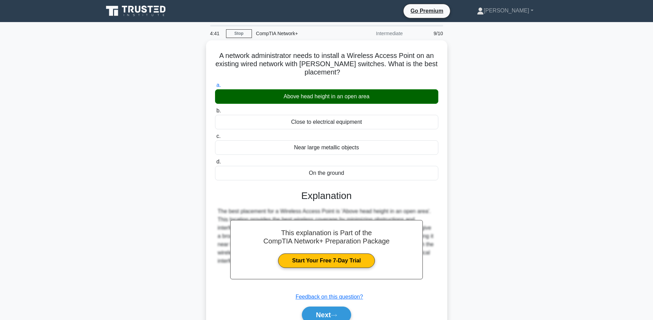
scroll to position [52, 0]
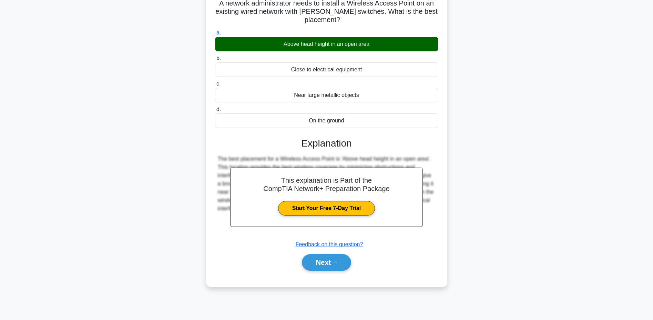
click at [325, 263] on button "Next" at bounding box center [326, 262] width 49 height 17
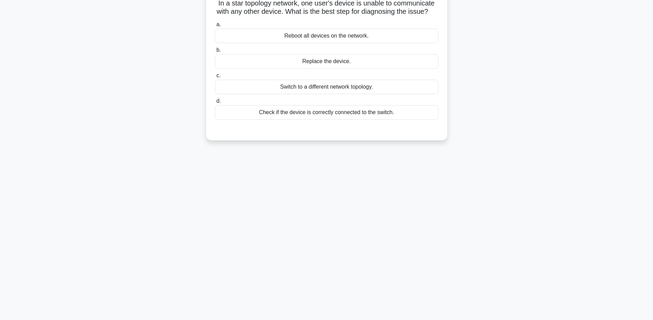
scroll to position [0, 0]
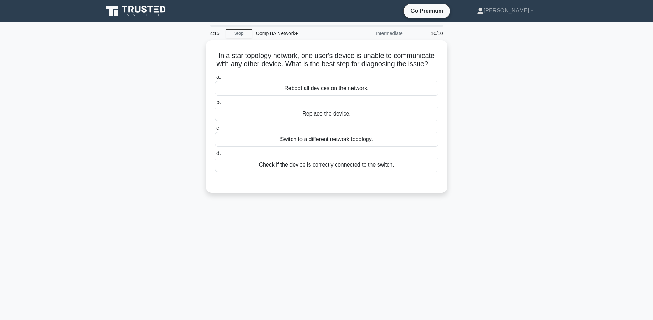
click at [338, 164] on div "Check if the device is correctly connected to the switch." at bounding box center [326, 165] width 223 height 14
click at [215, 156] on input "d. Check if the device is correctly connected to the switch." at bounding box center [215, 153] width 0 height 4
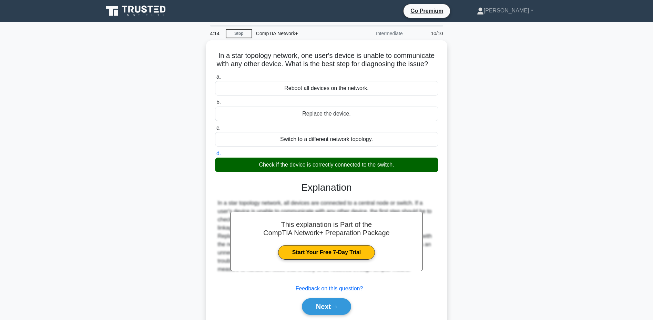
scroll to position [52, 0]
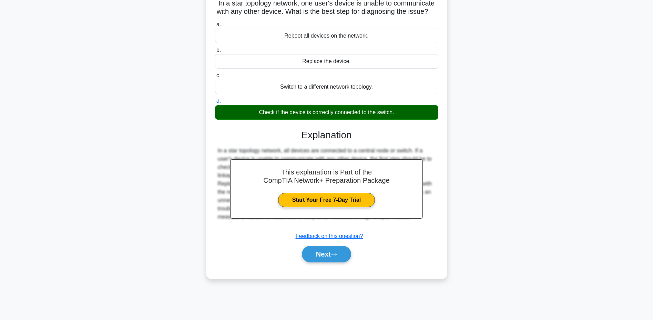
drag, startPoint x: 316, startPoint y: 256, endPoint x: 318, endPoint y: 252, distance: 4.2
click at [316, 256] on button "Next" at bounding box center [326, 254] width 49 height 17
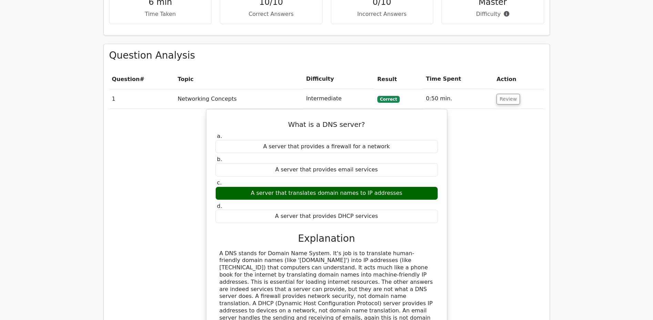
scroll to position [527, 0]
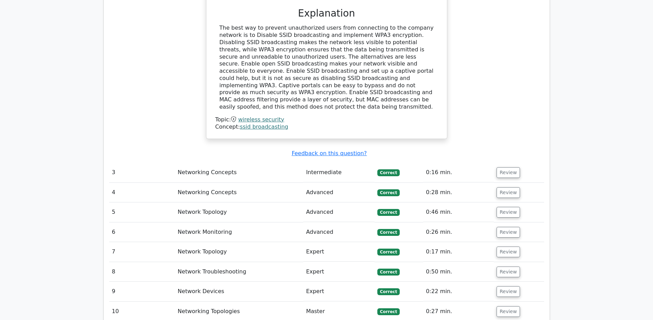
scroll to position [1027, 0]
click at [508, 187] on button "Review" at bounding box center [508, 192] width 23 height 11
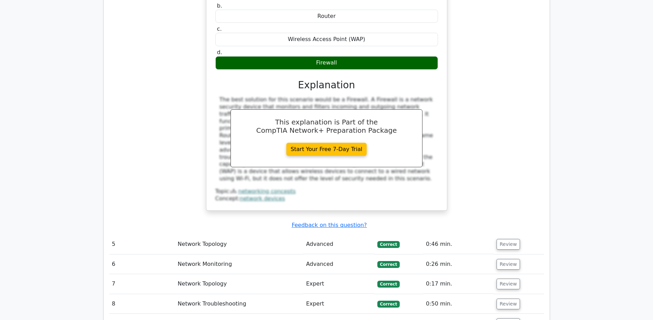
scroll to position [1299, 0]
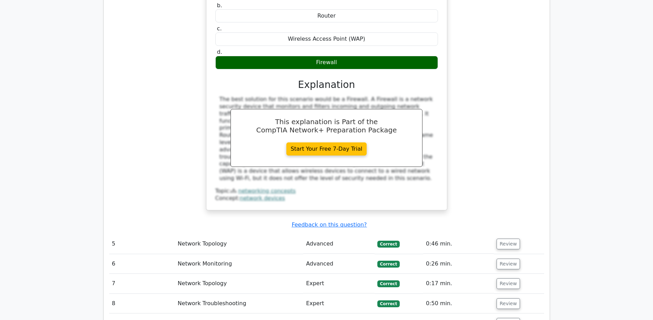
click at [386, 280] on span "Correct" at bounding box center [389, 283] width 22 height 7
click at [384, 280] on span "Correct" at bounding box center [389, 283] width 22 height 7
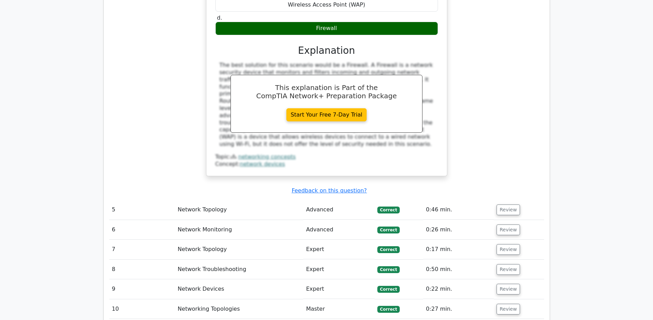
click at [525, 19] on div "An organization wants to improve the network security of its data center. They …" at bounding box center [326, 40] width 435 height 289
click at [387, 246] on span "Correct" at bounding box center [389, 249] width 22 height 7
click at [503, 244] on button "Review" at bounding box center [508, 249] width 23 height 11
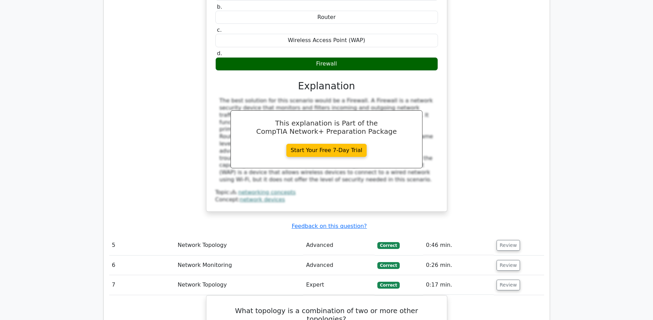
scroll to position [1298, 0]
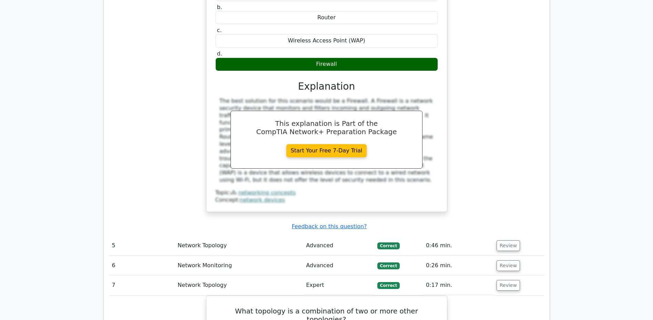
click at [508, 240] on button "Review" at bounding box center [508, 245] width 23 height 11
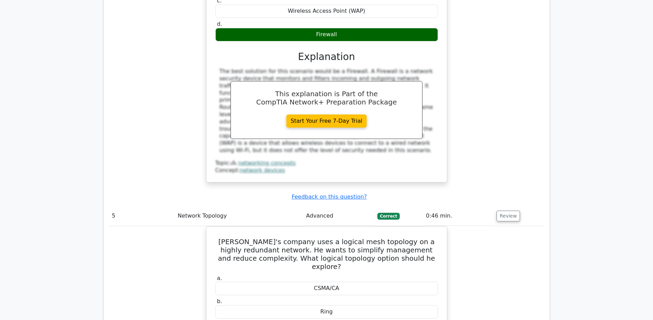
scroll to position [1327, 0]
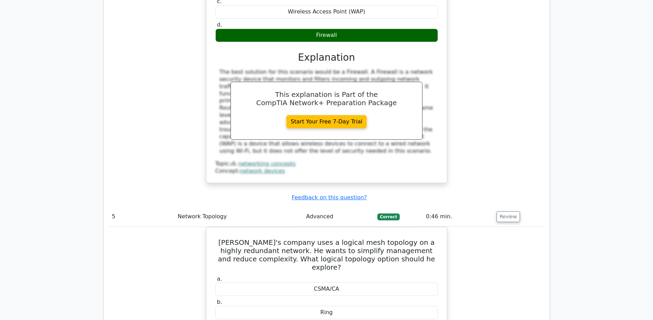
click at [500, 211] on button "Review" at bounding box center [508, 216] width 23 height 11
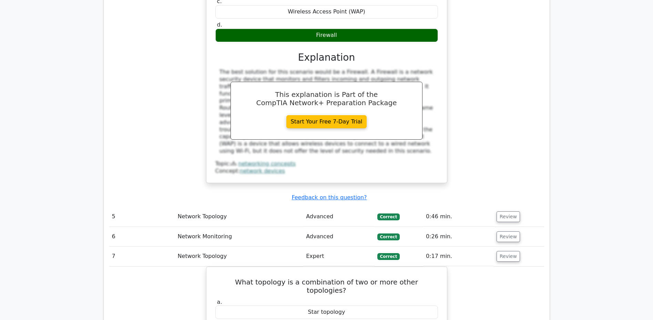
scroll to position [1332, 0]
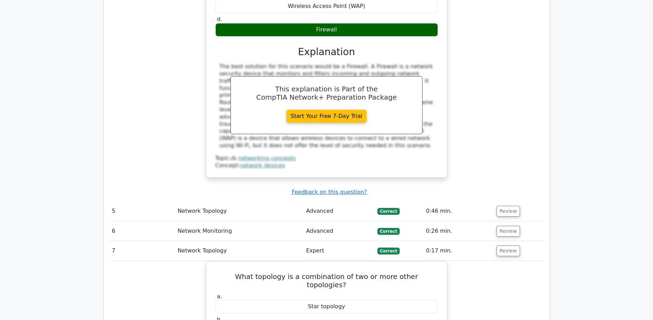
click at [508, 226] on button "Review" at bounding box center [508, 231] width 23 height 11
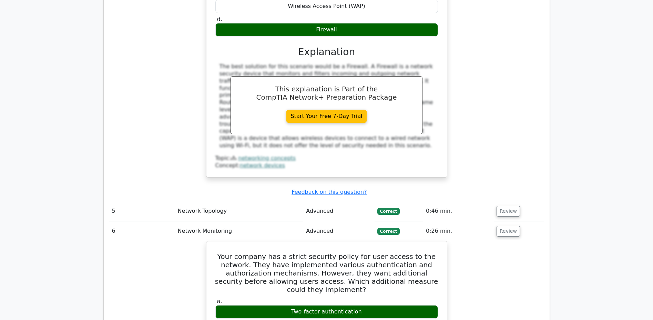
scroll to position [1326, 0]
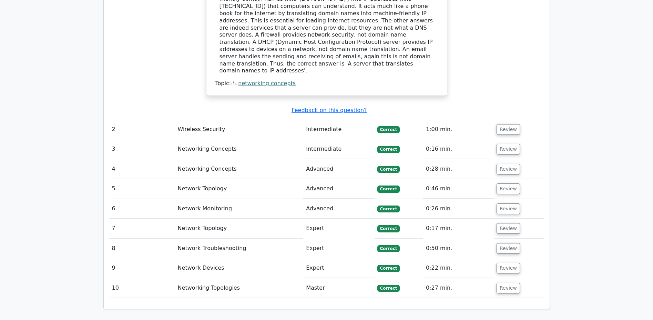
scroll to position [756, 0]
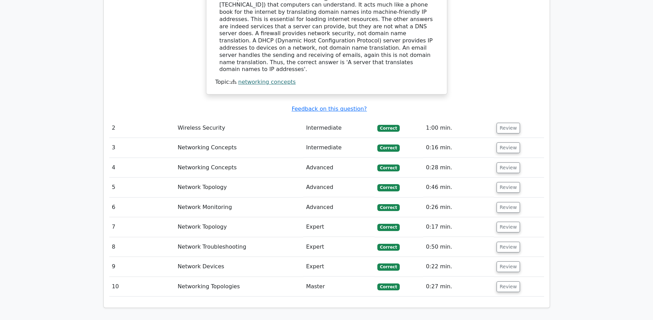
click at [503, 142] on button "Review" at bounding box center [508, 147] width 23 height 11
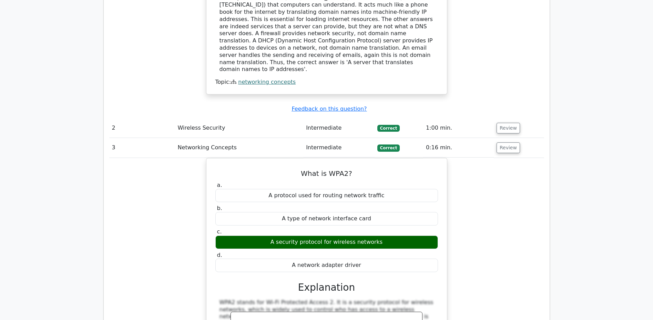
scroll to position [755, 0]
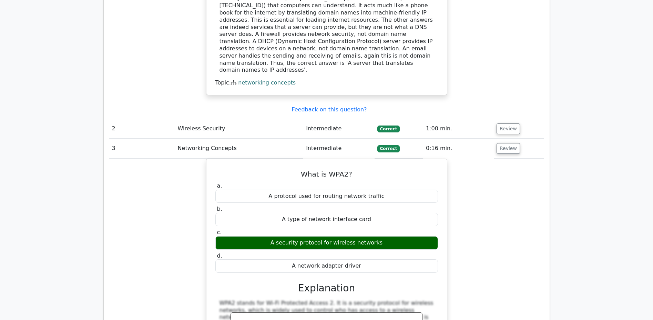
click at [503, 143] on button "Review" at bounding box center [508, 148] width 23 height 11
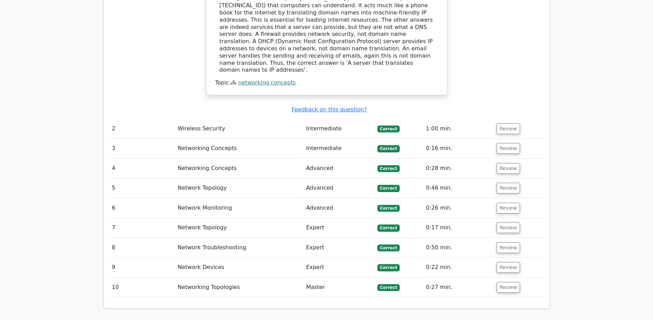
scroll to position [756, 0]
click at [508, 162] on button "Review" at bounding box center [508, 167] width 23 height 11
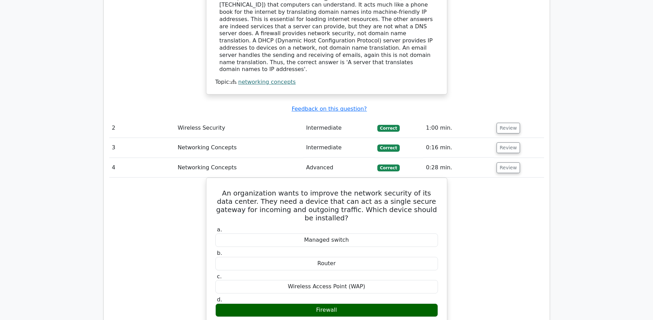
scroll to position [754, 0]
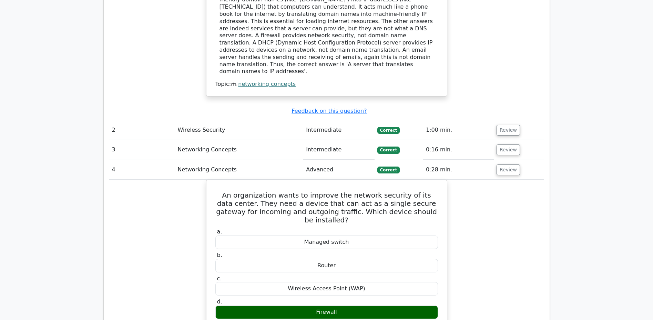
click at [508, 164] on button "Review" at bounding box center [508, 169] width 23 height 11
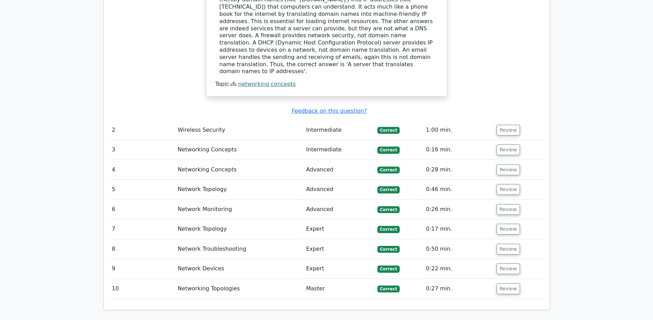
scroll to position [756, 0]
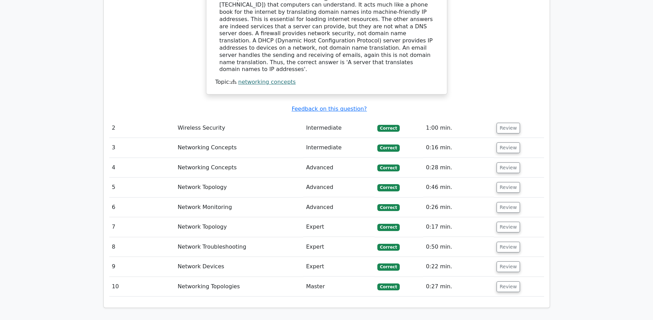
click at [501, 182] on button "Review" at bounding box center [508, 187] width 23 height 11
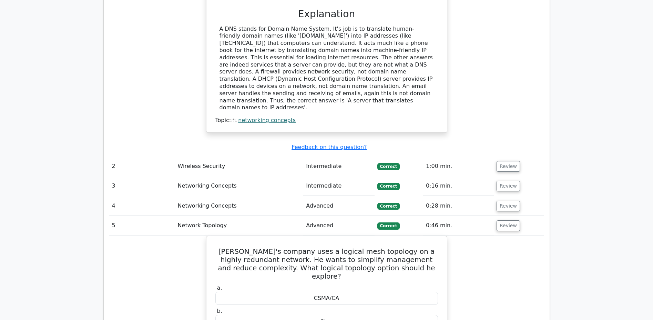
scroll to position [716, 0]
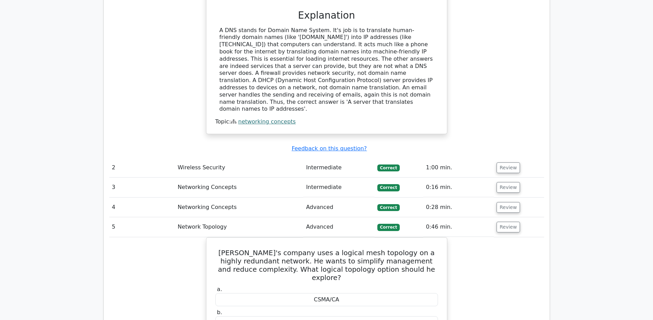
click at [504, 202] on button "Review" at bounding box center [508, 207] width 23 height 11
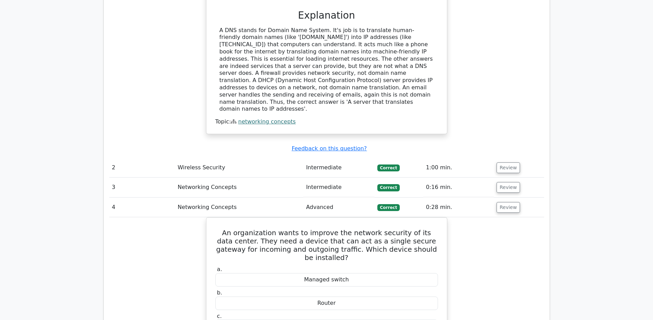
scroll to position [716, 0]
click at [505, 203] on button "Review" at bounding box center [508, 208] width 23 height 11
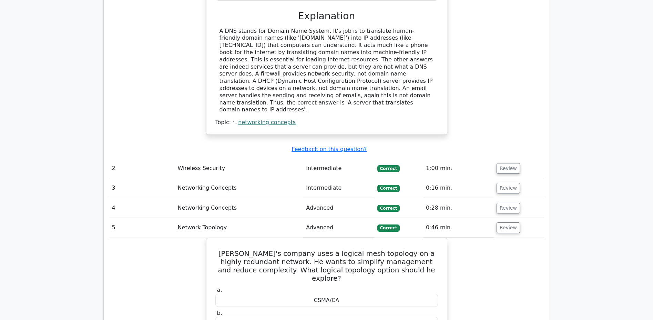
scroll to position [716, 0]
click at [505, 222] on button "Review" at bounding box center [508, 227] width 23 height 11
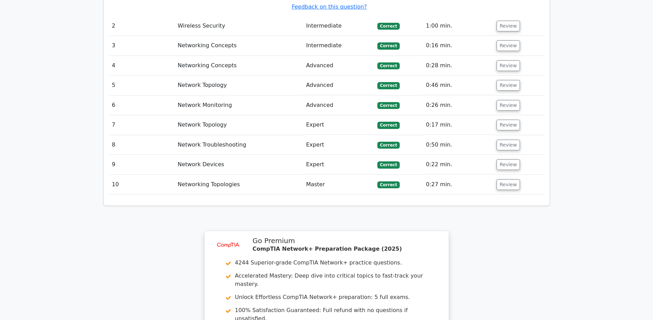
scroll to position [859, 0]
click at [510, 178] on button "Review" at bounding box center [508, 183] width 23 height 11
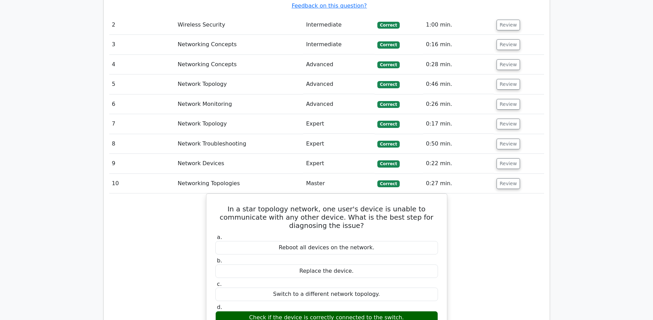
scroll to position [858, 0]
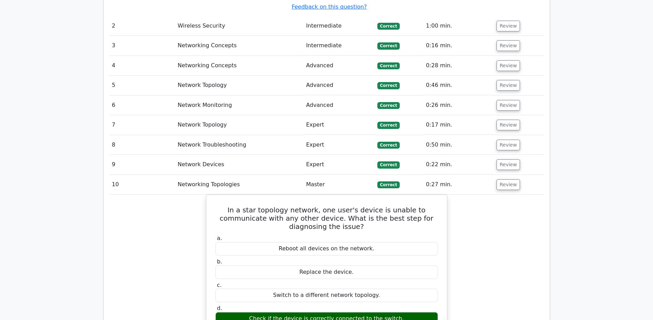
click at [510, 179] on button "Review" at bounding box center [508, 184] width 23 height 11
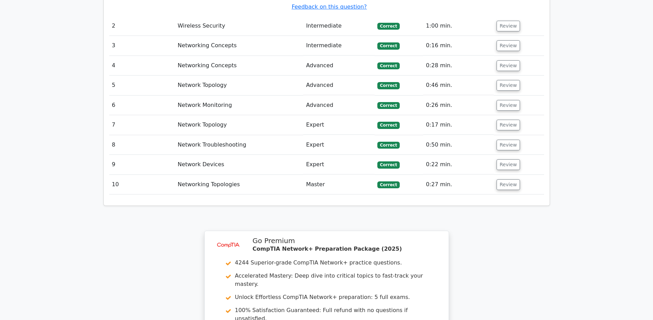
scroll to position [859, 0]
click at [504, 158] on button "Review" at bounding box center [508, 163] width 23 height 11
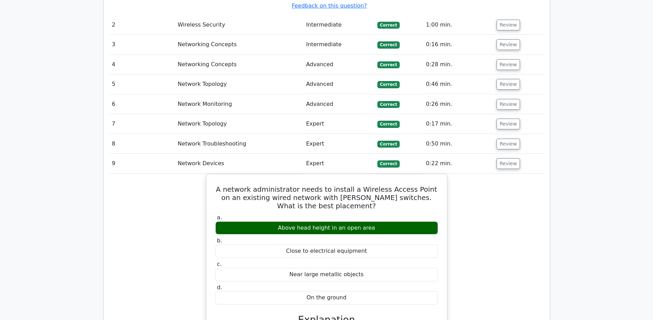
scroll to position [858, 0]
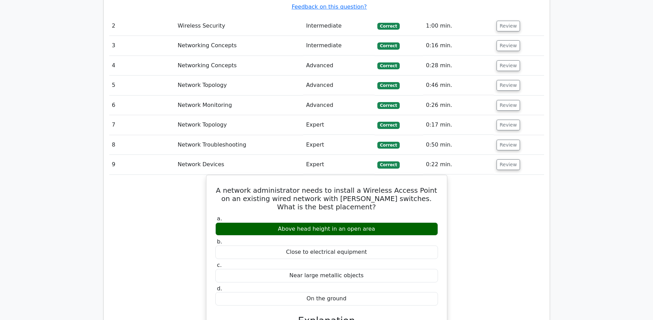
click at [504, 159] on button "Review" at bounding box center [508, 164] width 23 height 11
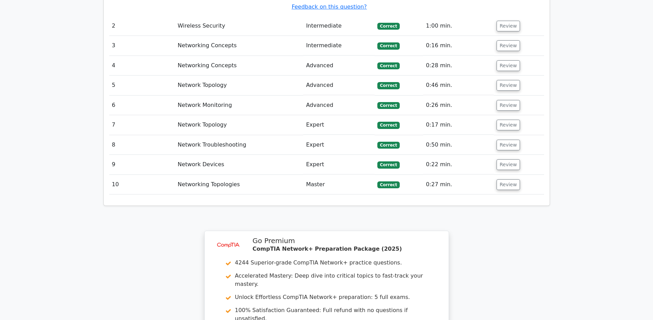
scroll to position [859, 0]
click at [504, 139] on button "Review" at bounding box center [508, 144] width 23 height 11
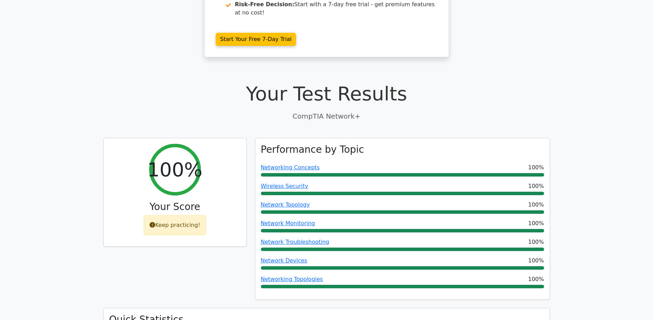
scroll to position [0, 0]
